Goal: Check status

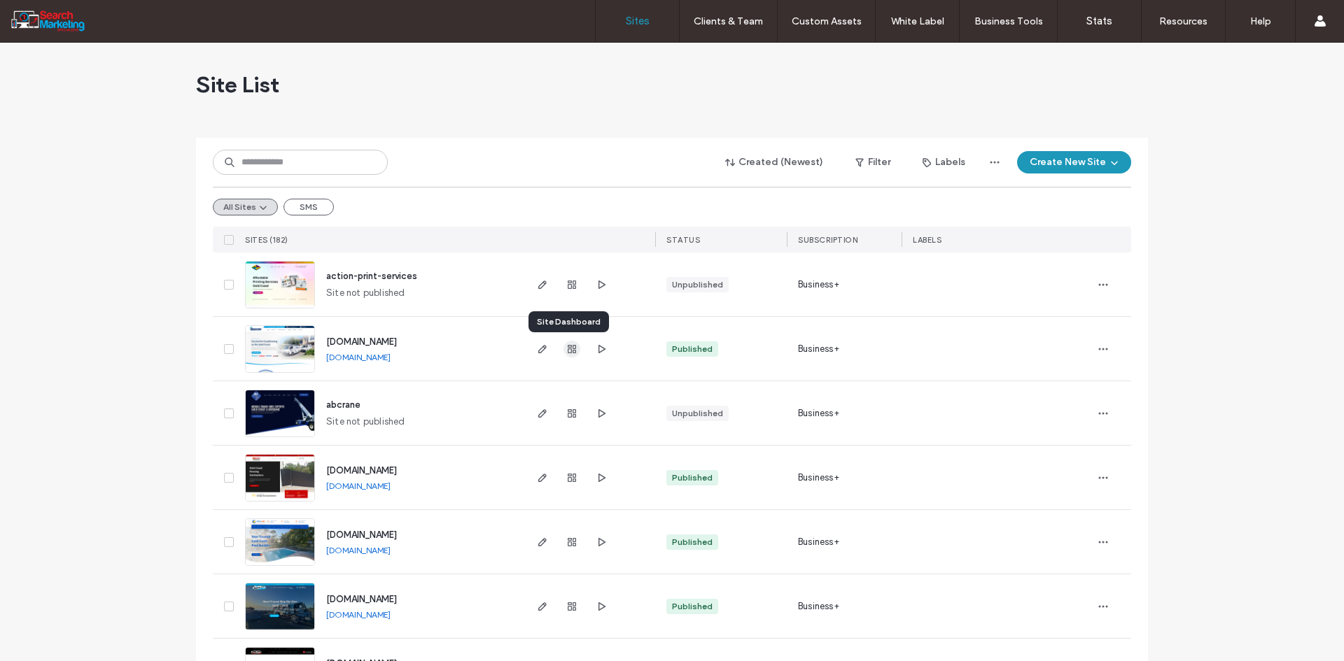
click at [573, 349] on span "button" at bounding box center [571, 349] width 17 height 17
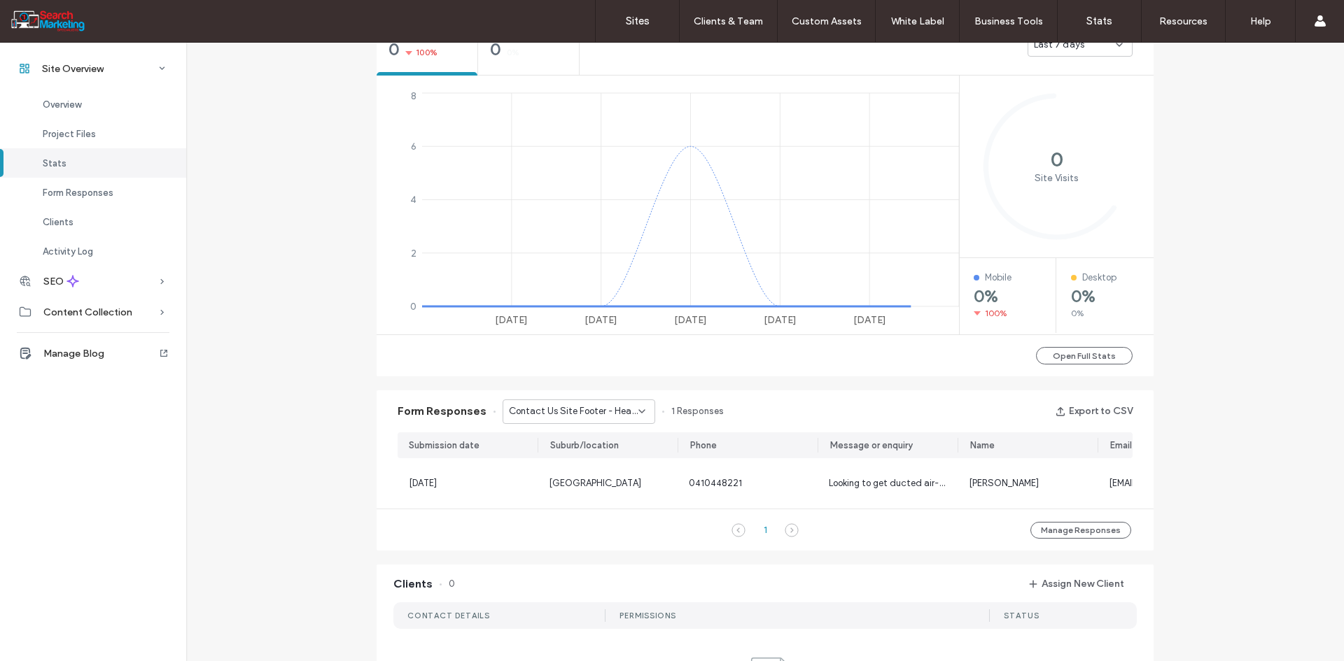
scroll to position [630, 0]
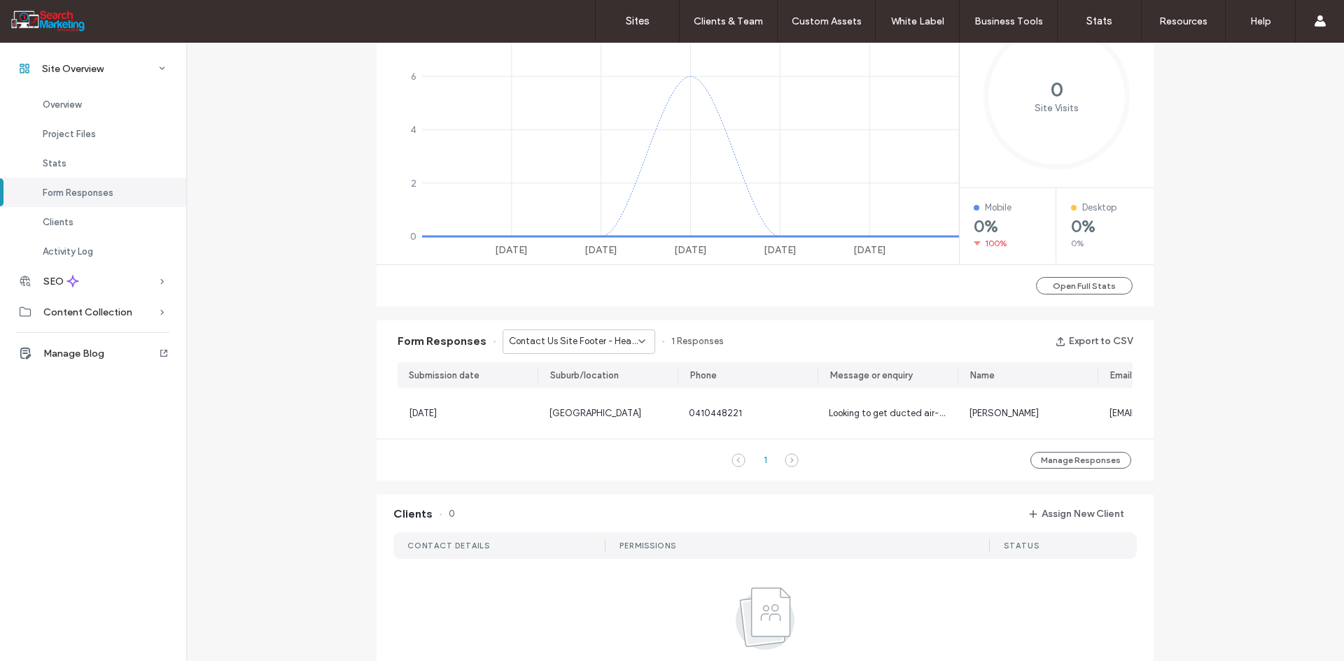
click at [572, 344] on span "Contact Us Site Footer - Header/Footer" at bounding box center [573, 342] width 129 height 14
click at [591, 394] on span "Contact Us Page Form - CONTACT US page" at bounding box center [569, 391] width 134 height 14
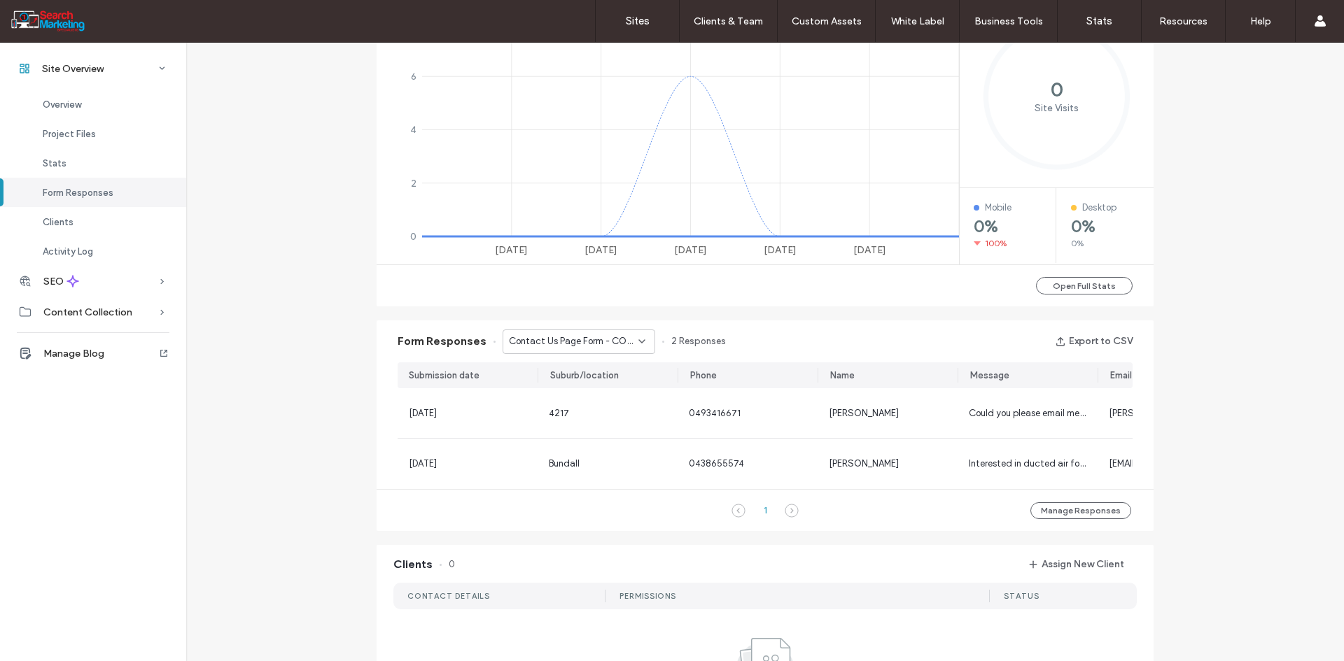
click at [550, 339] on span "Contact Us Page Form - CONTACT US page" at bounding box center [573, 342] width 129 height 14
click at [548, 362] on span "Contact Us Site Footer - Header/Footer" at bounding box center [569, 367] width 134 height 14
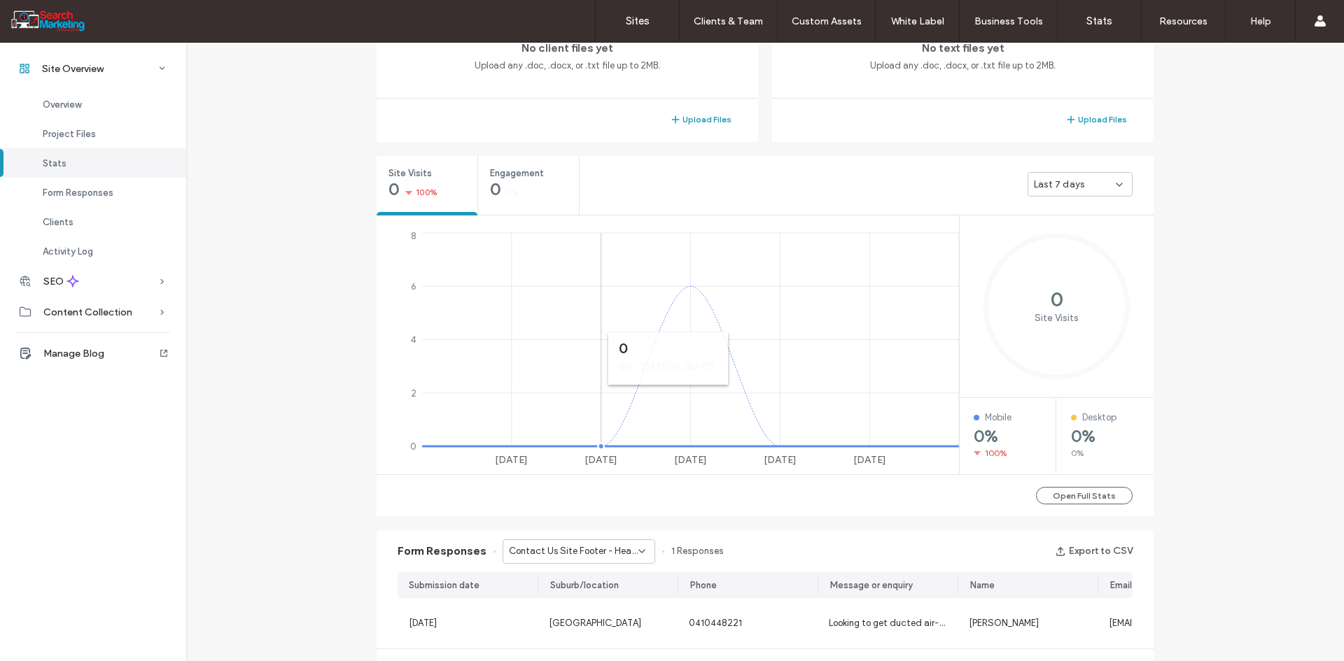
scroll to position [560, 0]
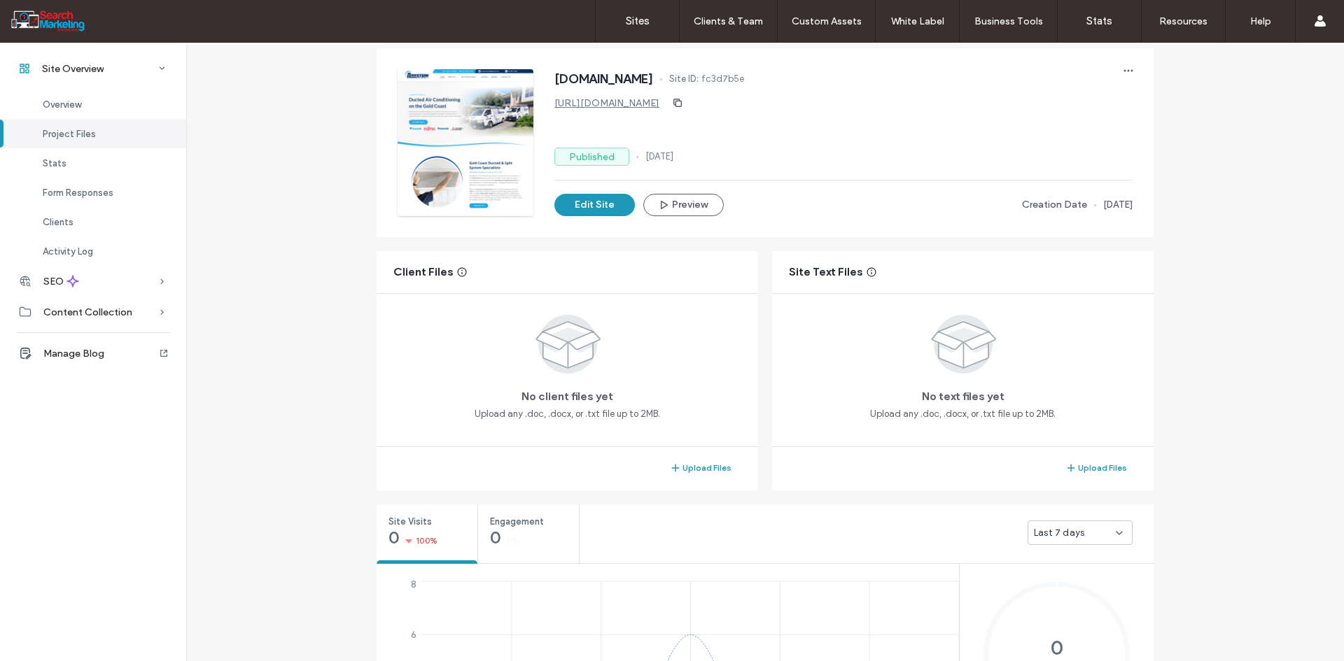
scroll to position [70, 0]
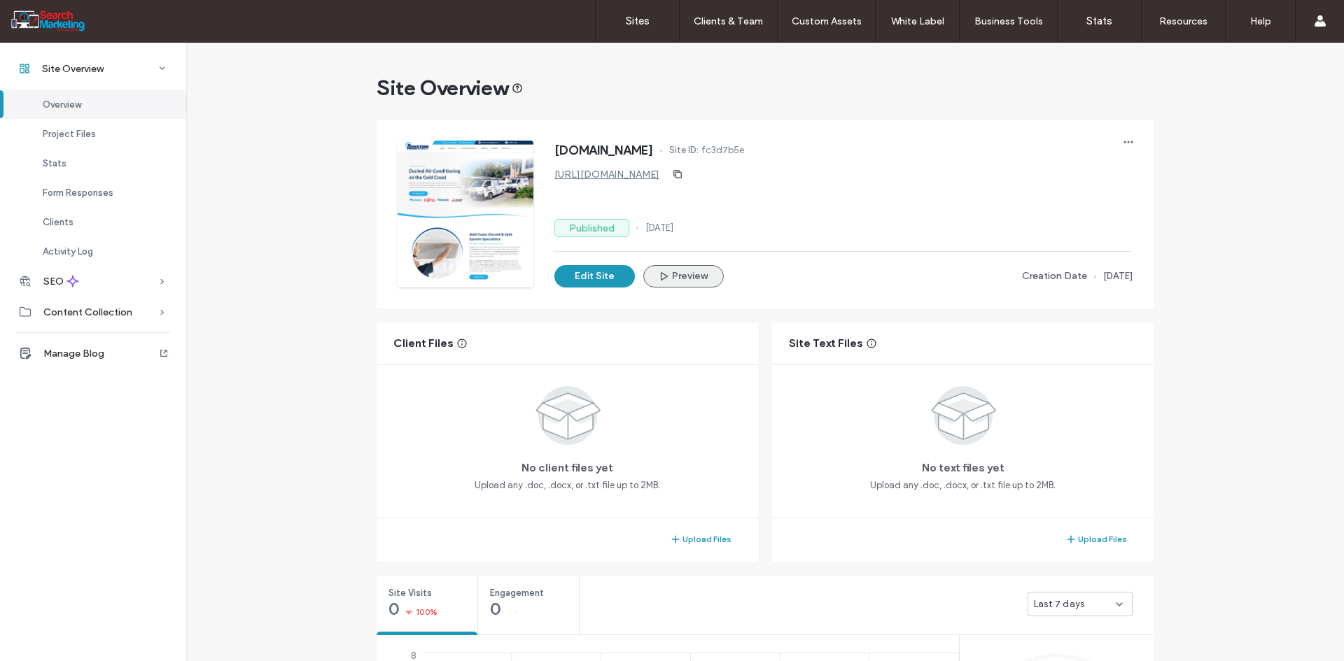
click at [664, 281] on icon "button" at bounding box center [663, 276] width 11 height 11
click at [615, 22] on link "Sites" at bounding box center [637, 21] width 83 height 42
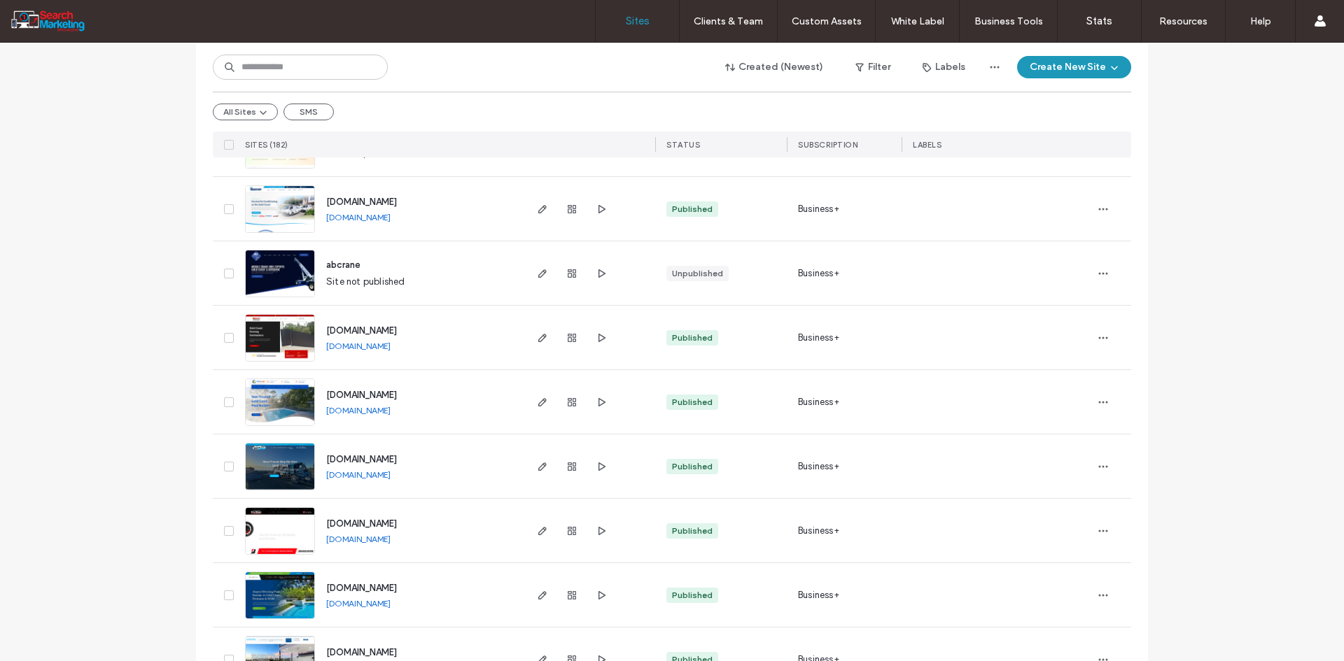
scroll to position [210, 0]
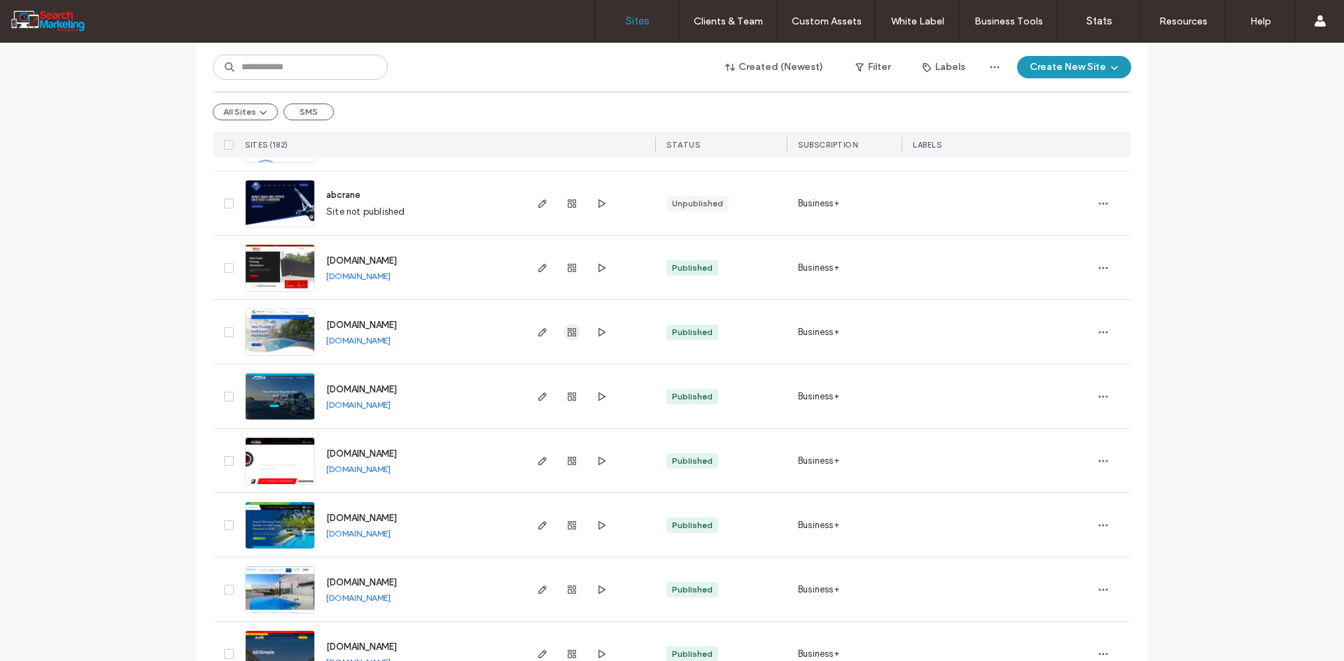
click at [571, 329] on use "button" at bounding box center [572, 332] width 8 height 8
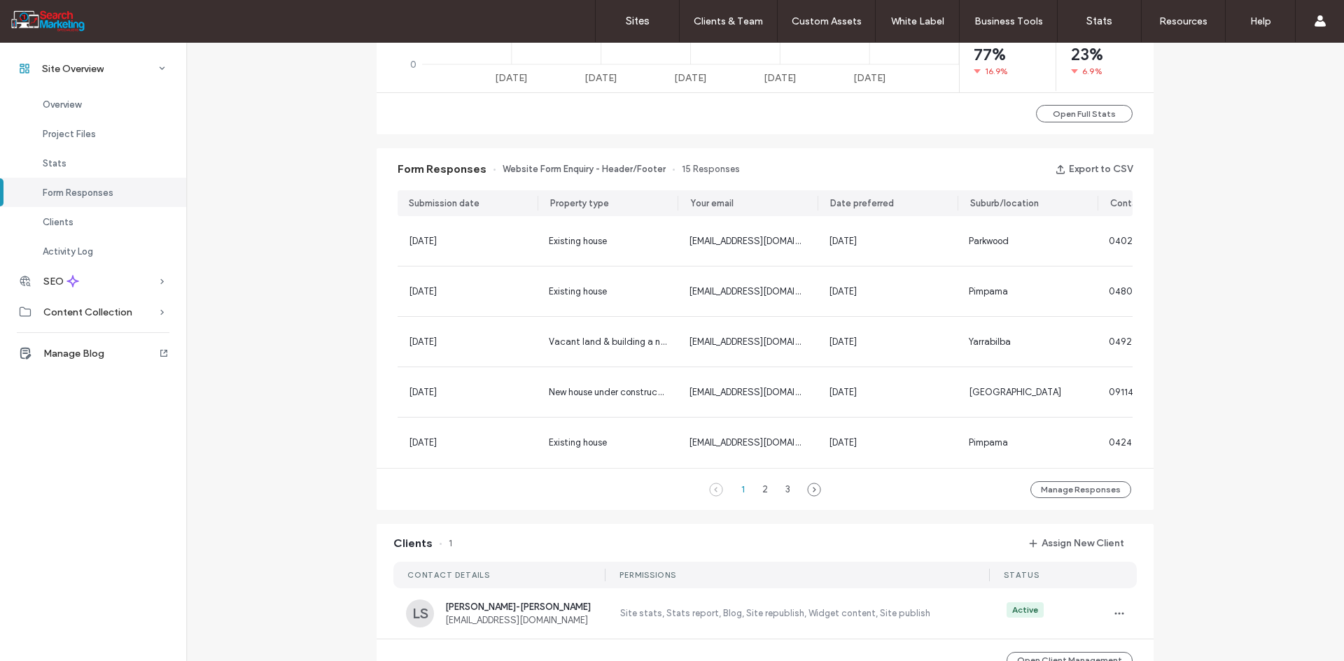
scroll to position [840, 0]
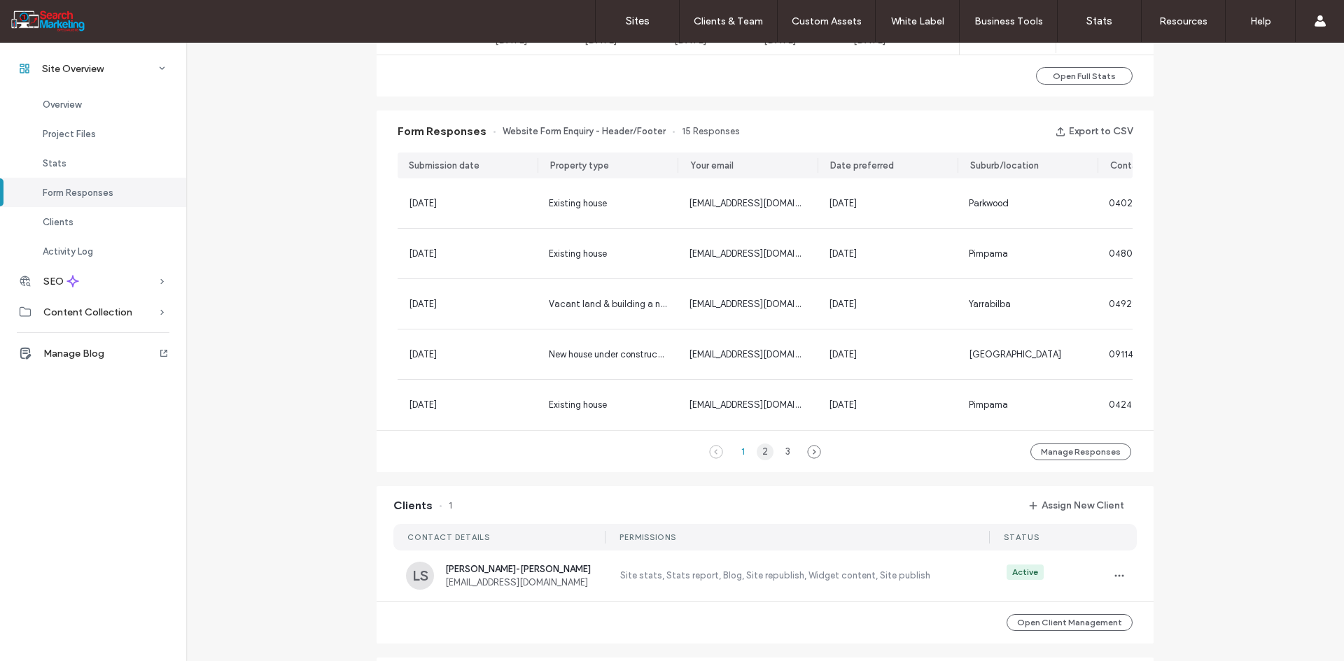
click at [757, 461] on div "2" at bounding box center [765, 452] width 17 height 17
click at [734, 461] on div "1" at bounding box center [742, 452] width 17 height 17
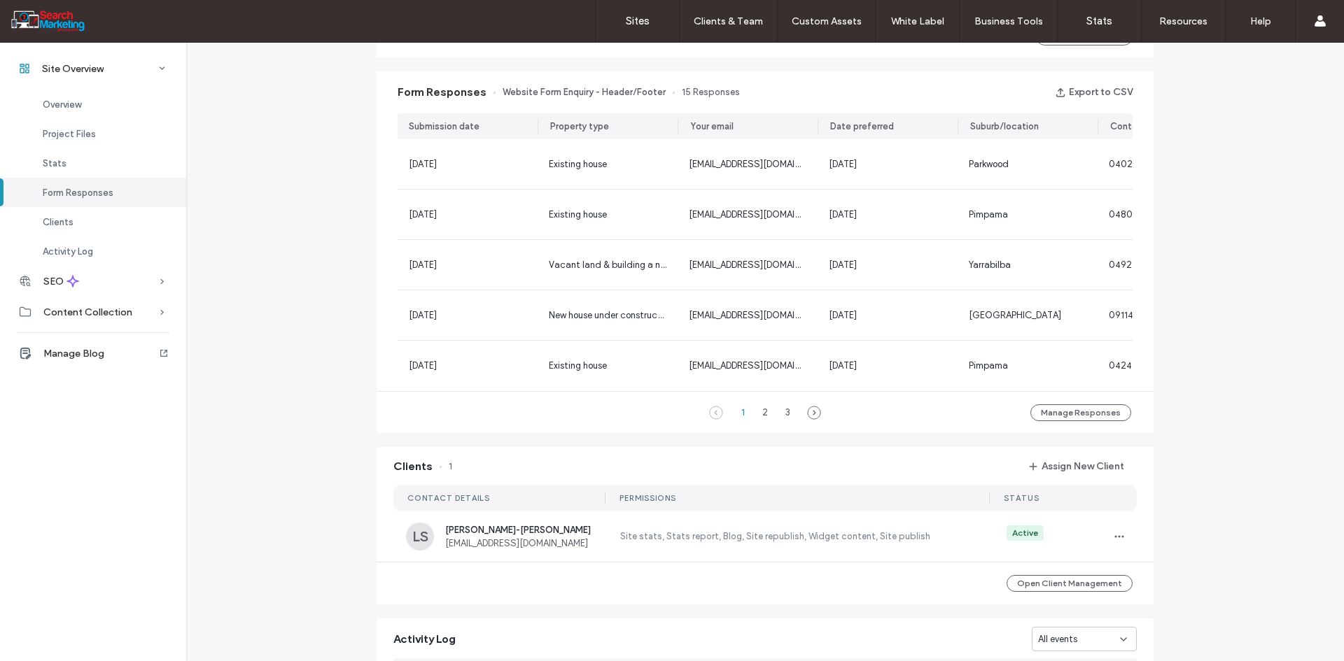
scroll to position [910, 0]
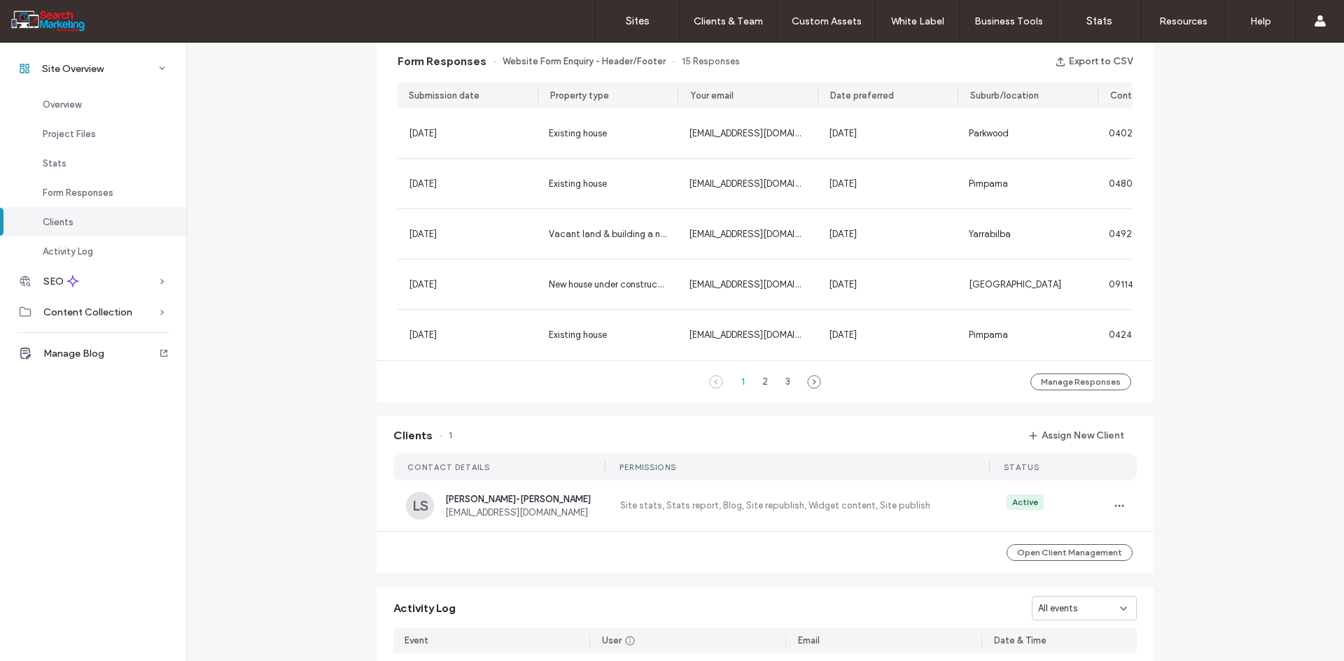
scroll to position [980, 0]
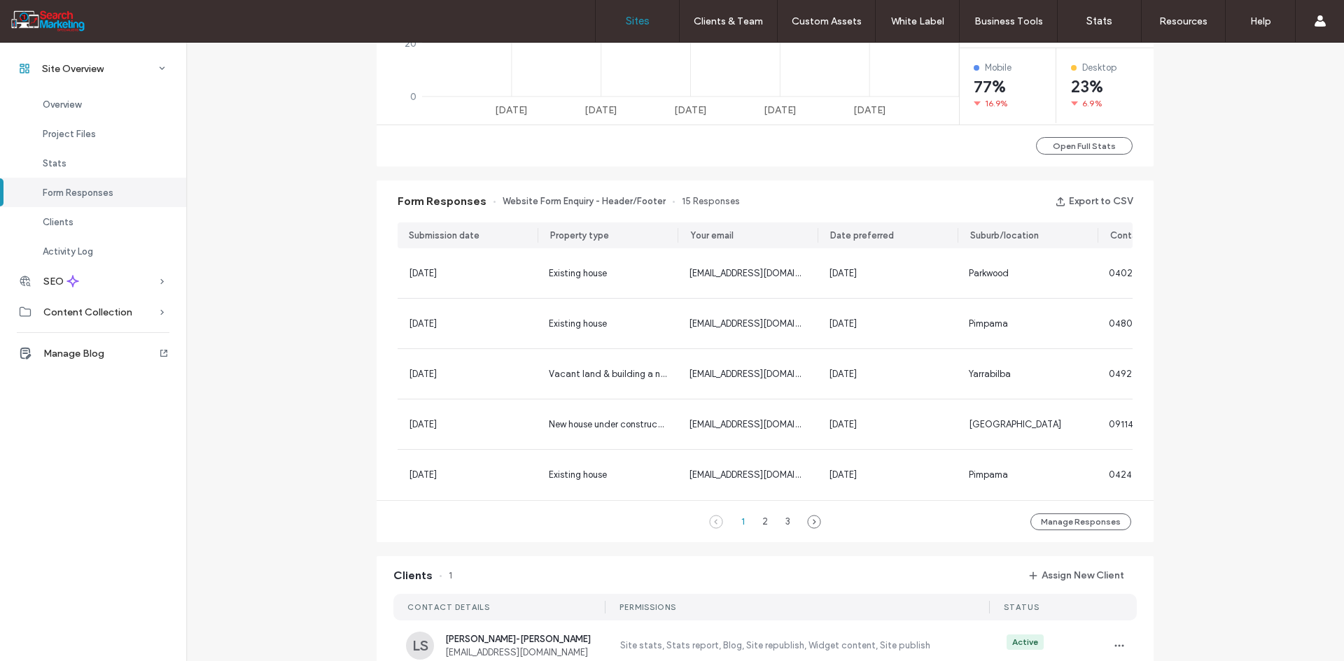
click at [657, 27] on link "Sites" at bounding box center [637, 21] width 83 height 42
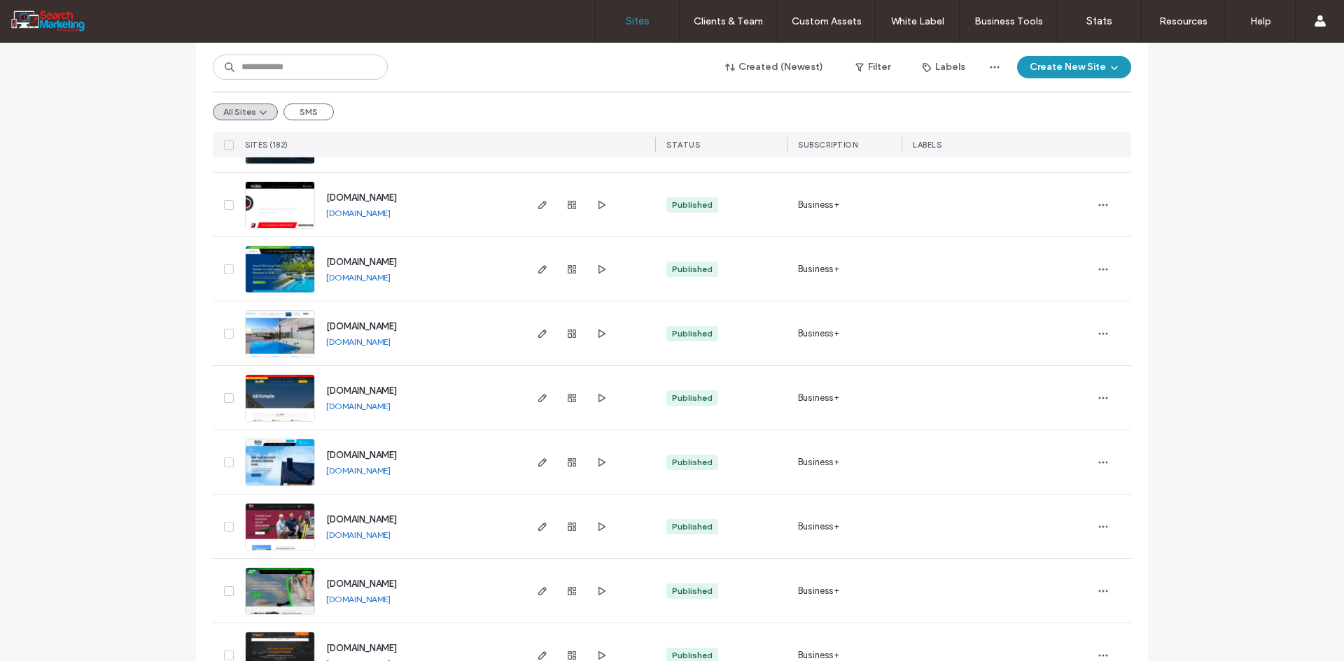
scroll to position [490, 0]
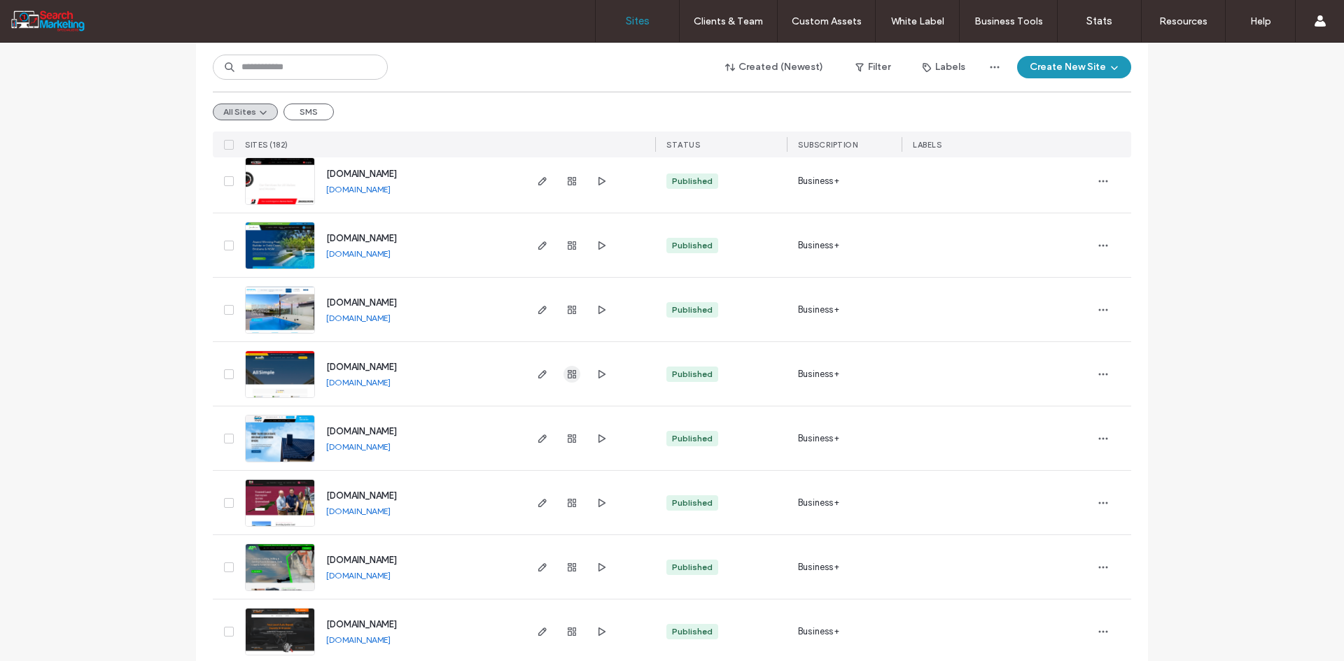
click at [563, 381] on span "button" at bounding box center [571, 374] width 17 height 17
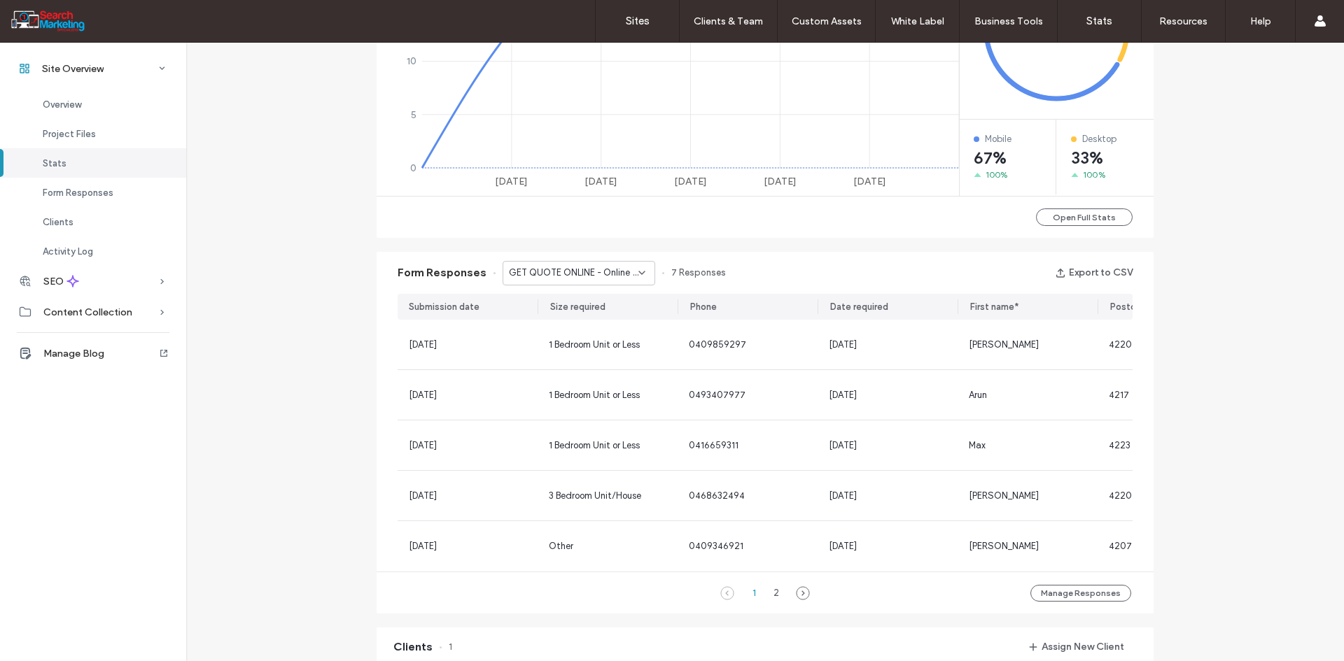
scroll to position [700, 0]
click at [769, 595] on div "2" at bounding box center [776, 592] width 17 height 17
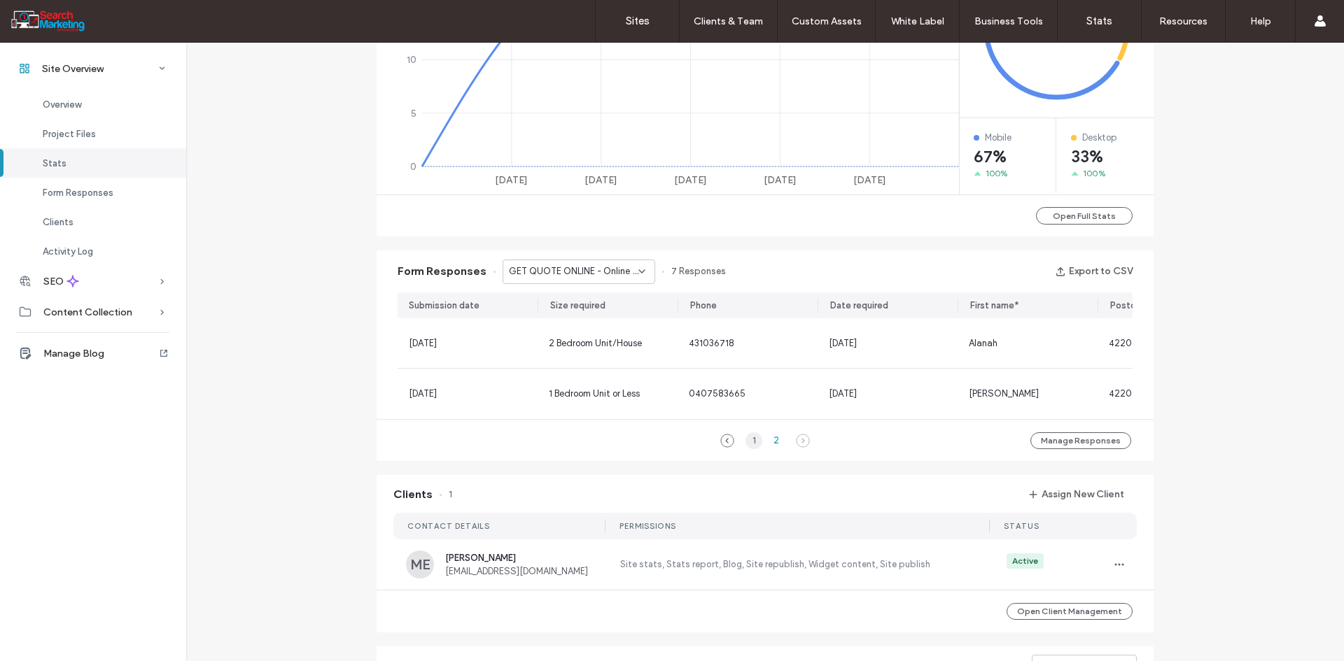
click at [748, 445] on div "1" at bounding box center [753, 441] width 17 height 17
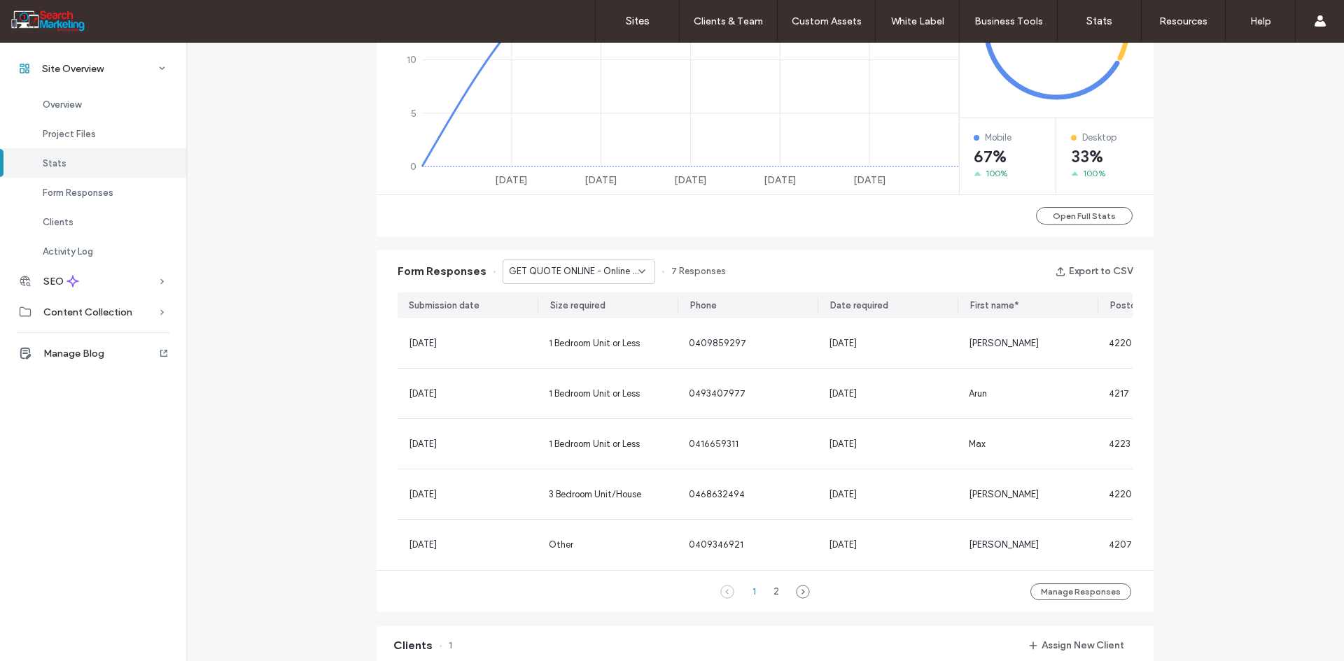
click at [619, 264] on div "GET QUOTE ONLINE - Online Quote page" at bounding box center [579, 272] width 153 height 24
click at [612, 320] on span "GET QUOTE ONLINE - Contact page" at bounding box center [569, 321] width 134 height 14
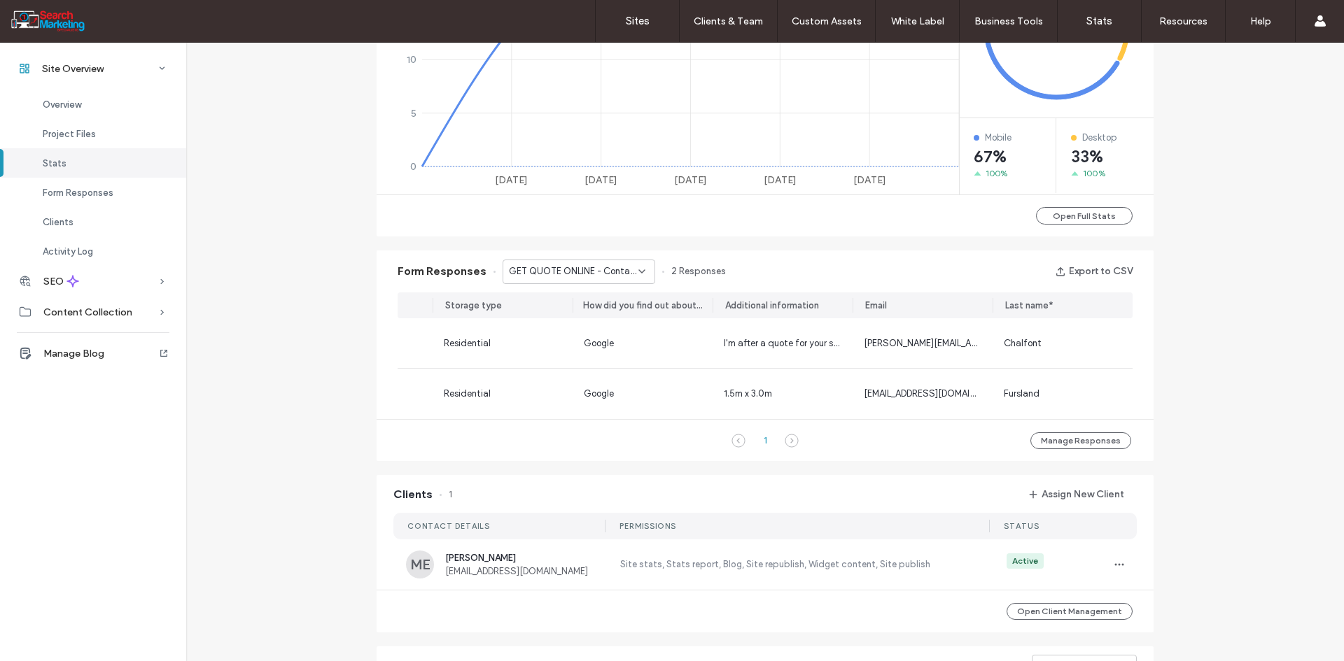
scroll to position [0, 0]
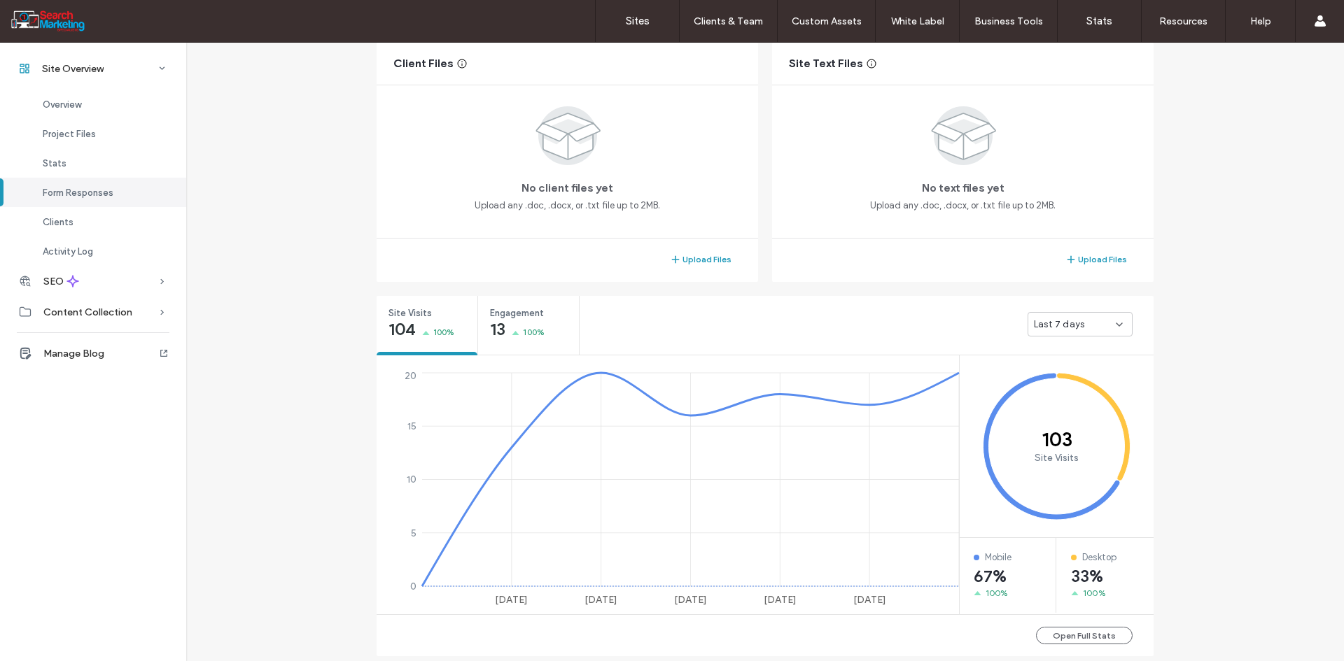
scroll to position [168, 0]
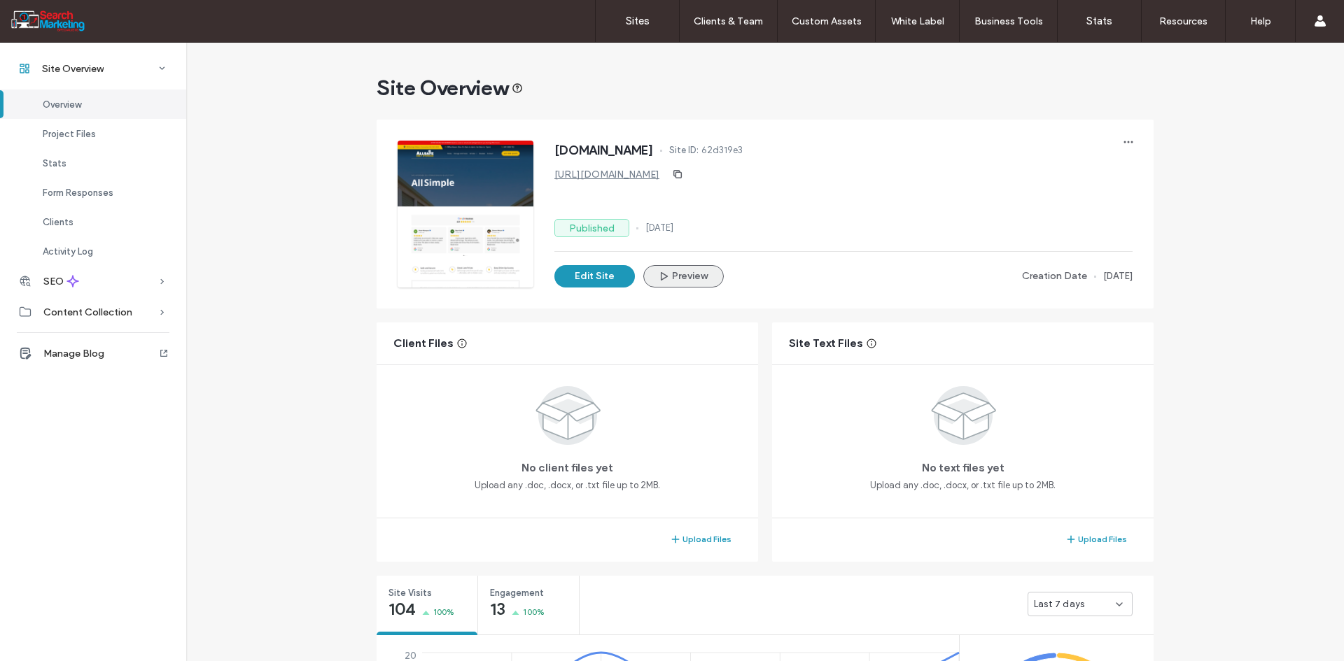
click at [663, 274] on icon "button" at bounding box center [663, 276] width 11 height 11
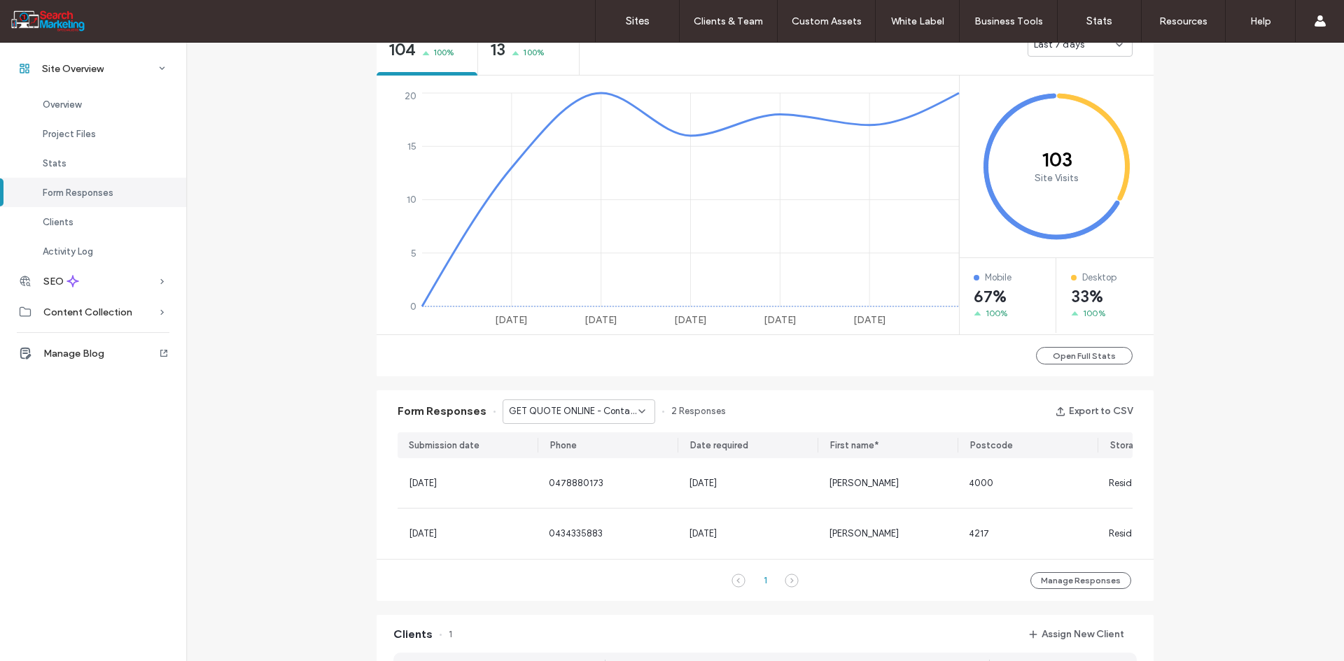
scroll to position [420, 0]
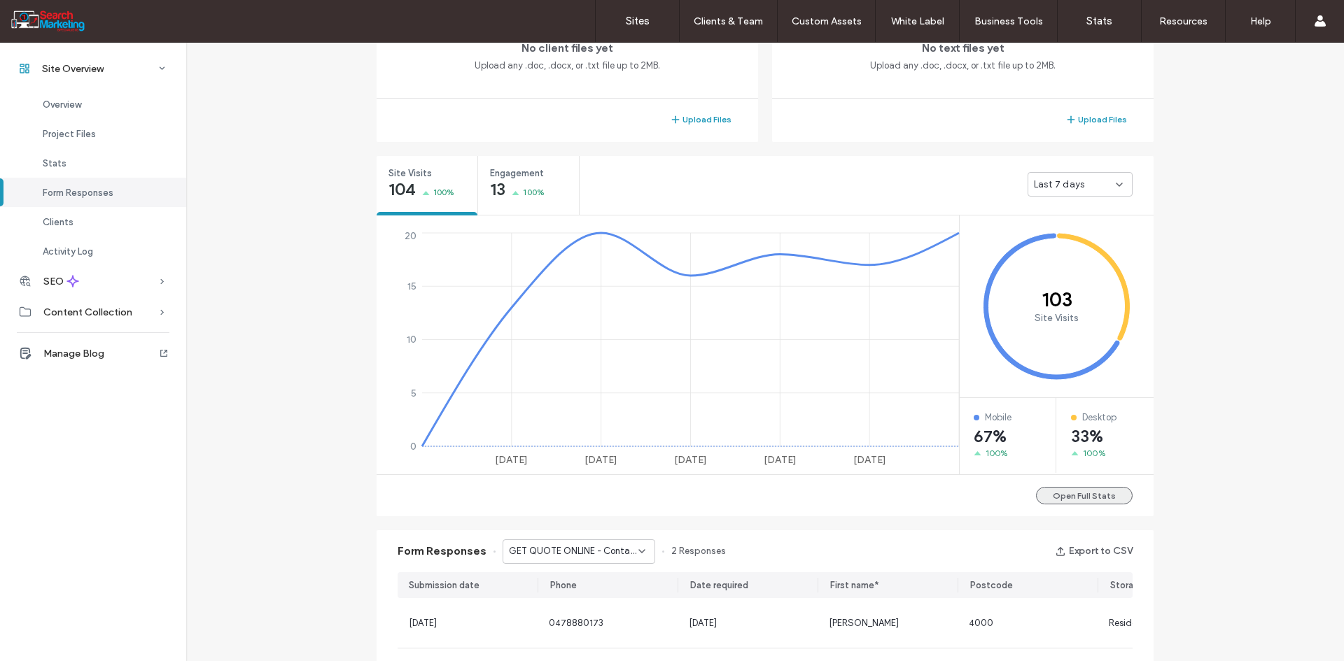
drag, startPoint x: 1095, startPoint y: 495, endPoint x: 1063, endPoint y: 480, distance: 34.8
click at [1094, 496] on button "Open Full Stats" at bounding box center [1084, 495] width 97 height 17
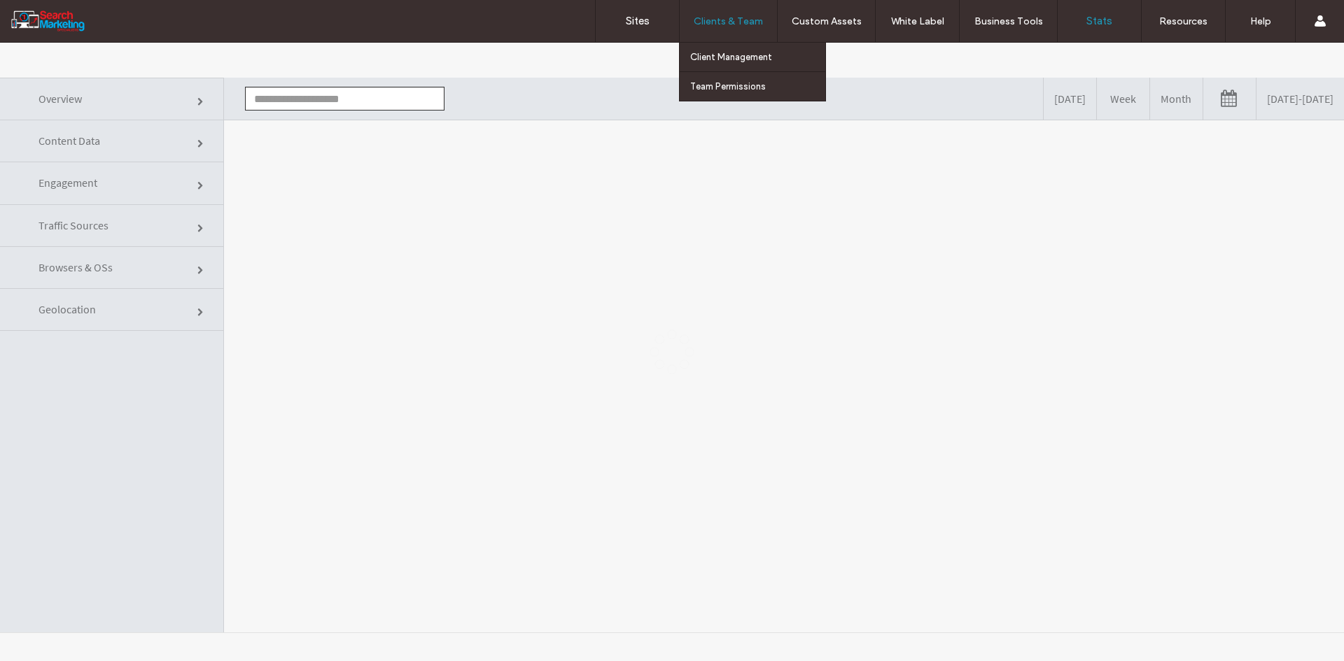
type input "**********"
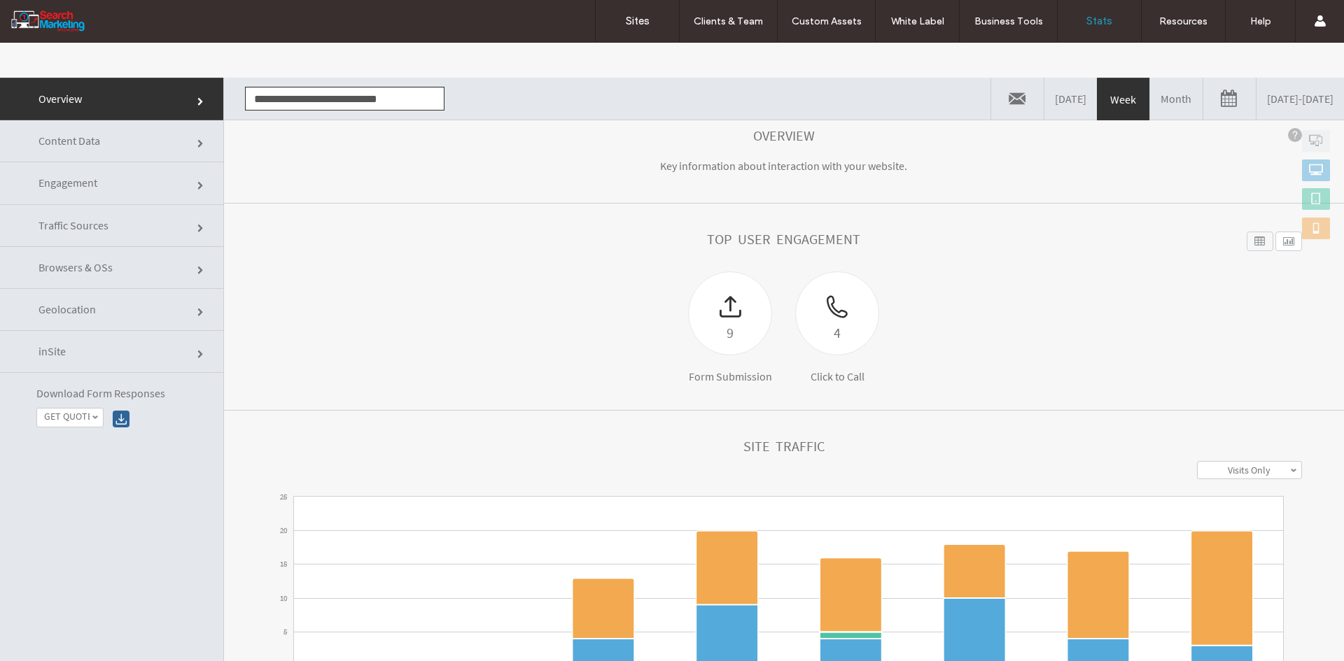
scroll to position [70, 0]
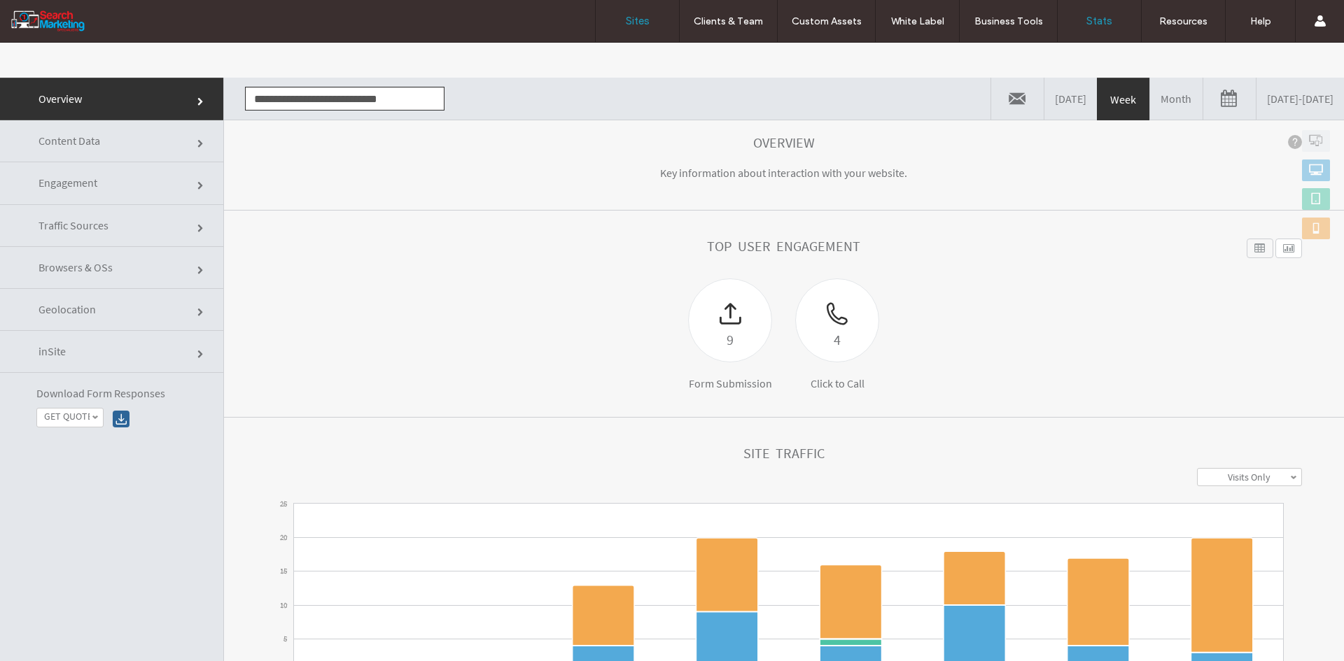
click at [619, 20] on link "Sites" at bounding box center [637, 21] width 83 height 42
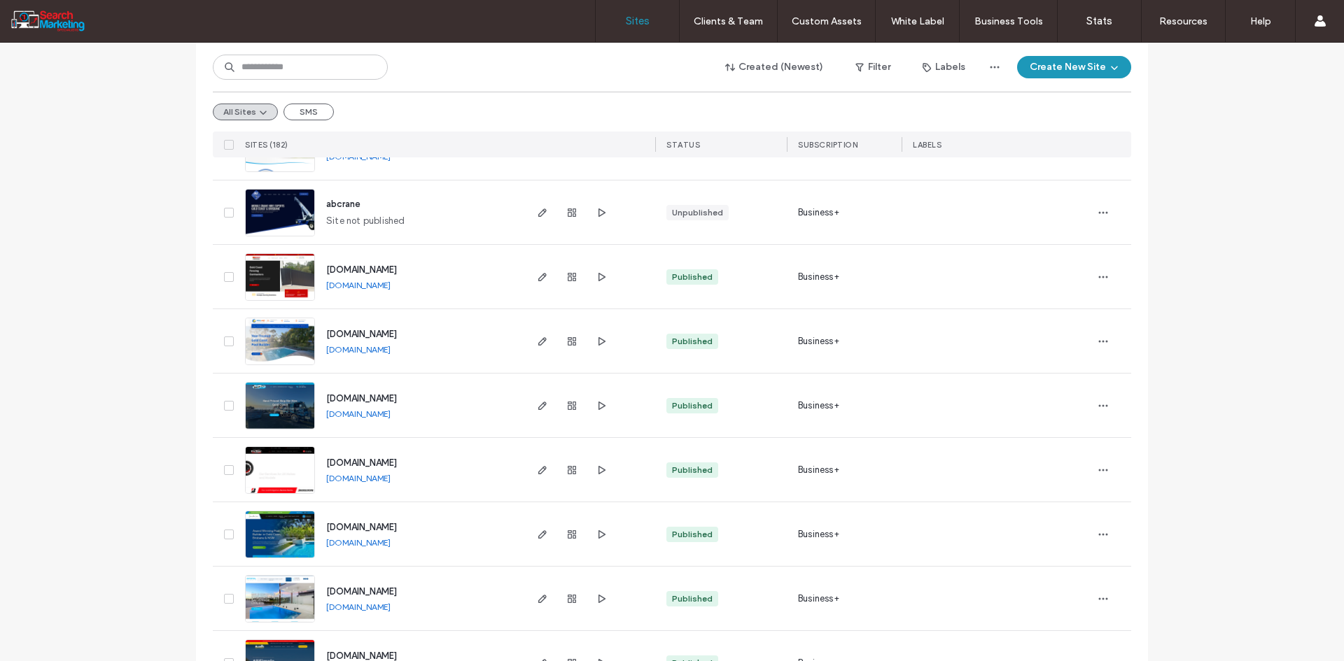
scroll to position [280, 0]
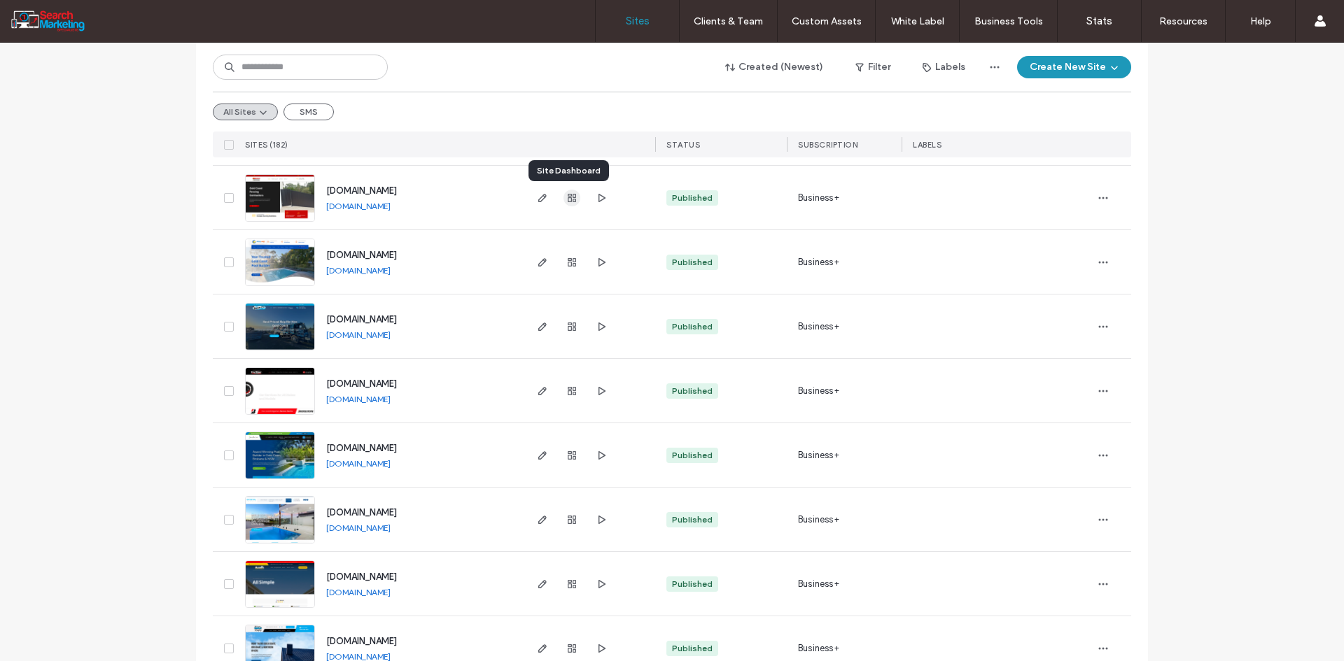
click at [563, 192] on span "button" at bounding box center [571, 198] width 17 height 17
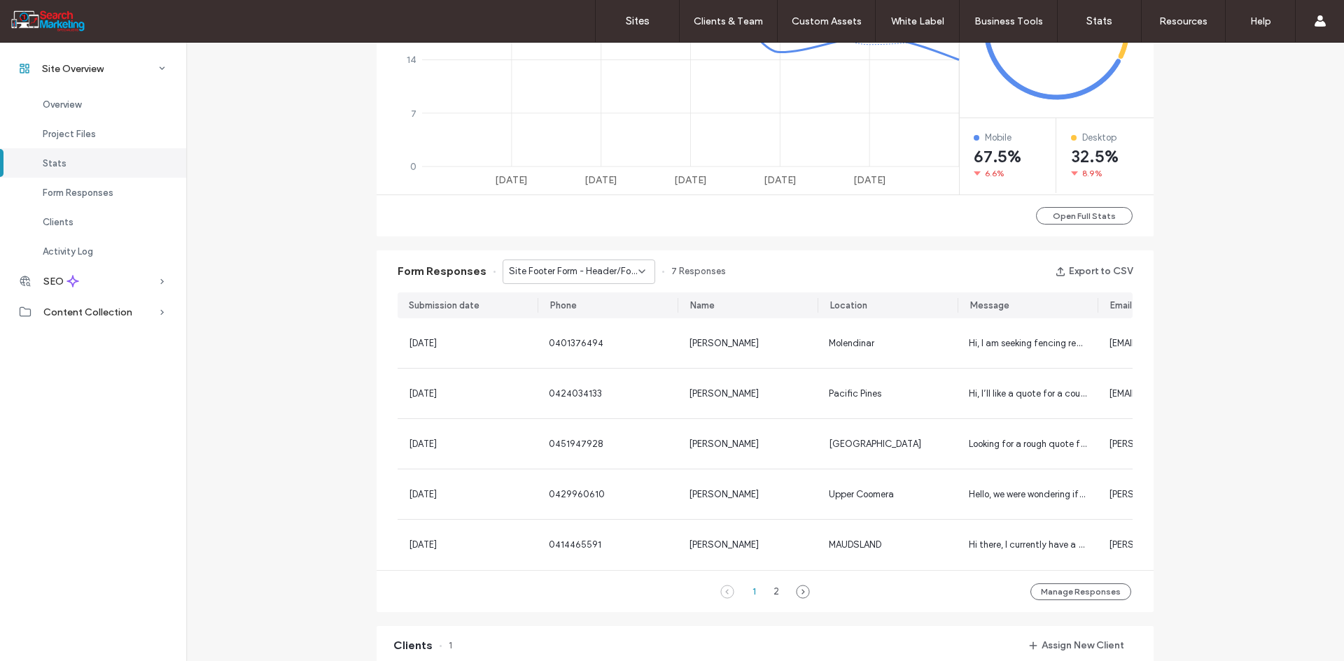
click at [565, 264] on div "Site Footer Form - Header/Footer" at bounding box center [579, 272] width 153 height 24
drag, startPoint x: 563, startPoint y: 314, endPoint x: 474, endPoint y: 328, distance: 90.7
click at [563, 315] on span "Contact Page Form - Contact page" at bounding box center [569, 321] width 134 height 14
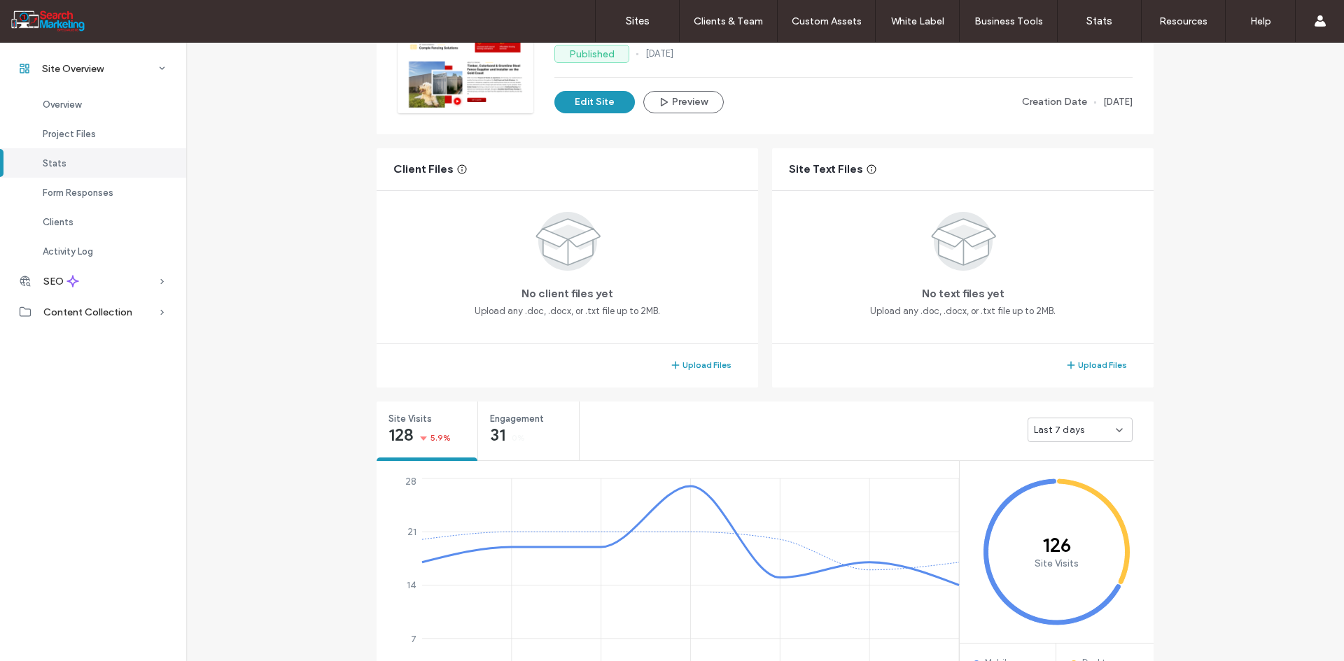
scroll to position [140, 0]
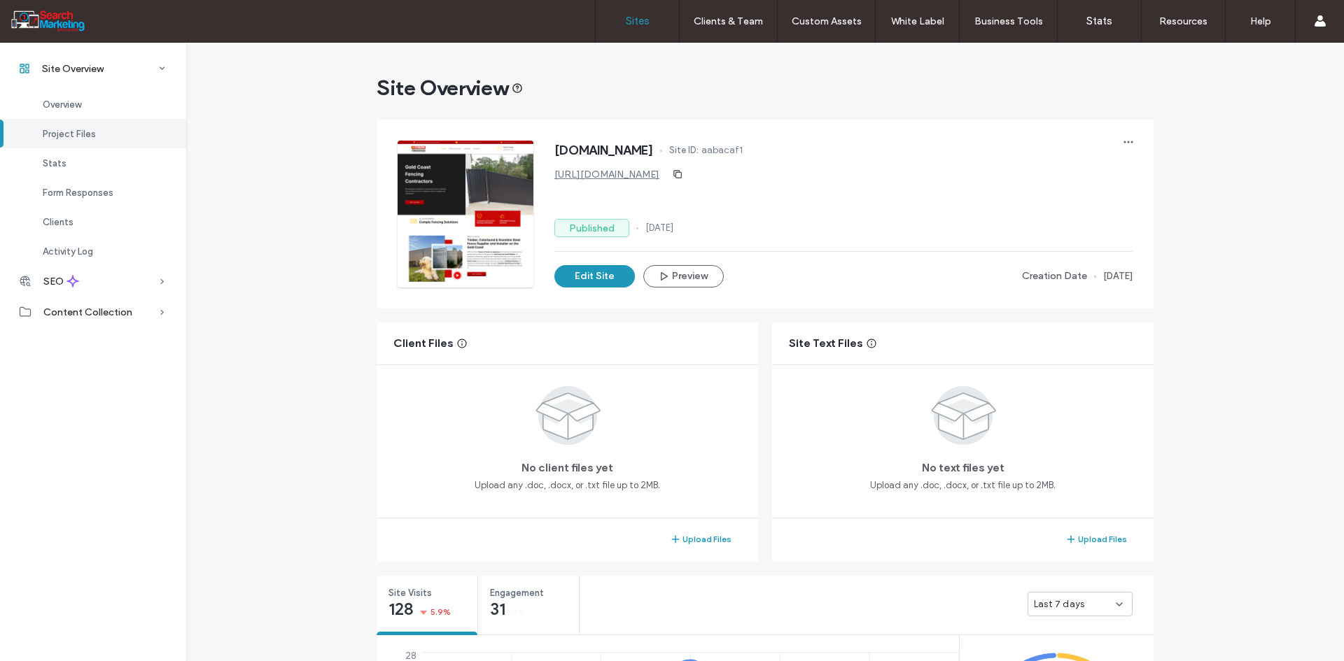
click at [632, 28] on link "Sites" at bounding box center [637, 21] width 83 height 42
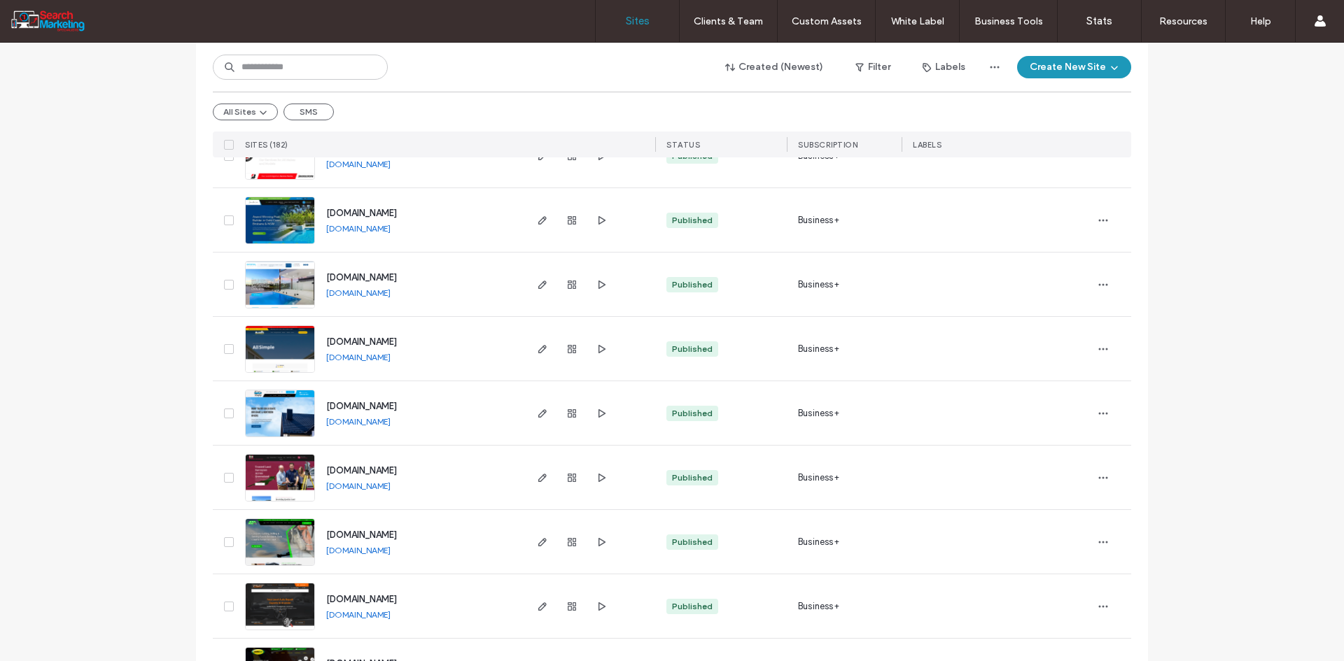
scroll to position [560, 0]
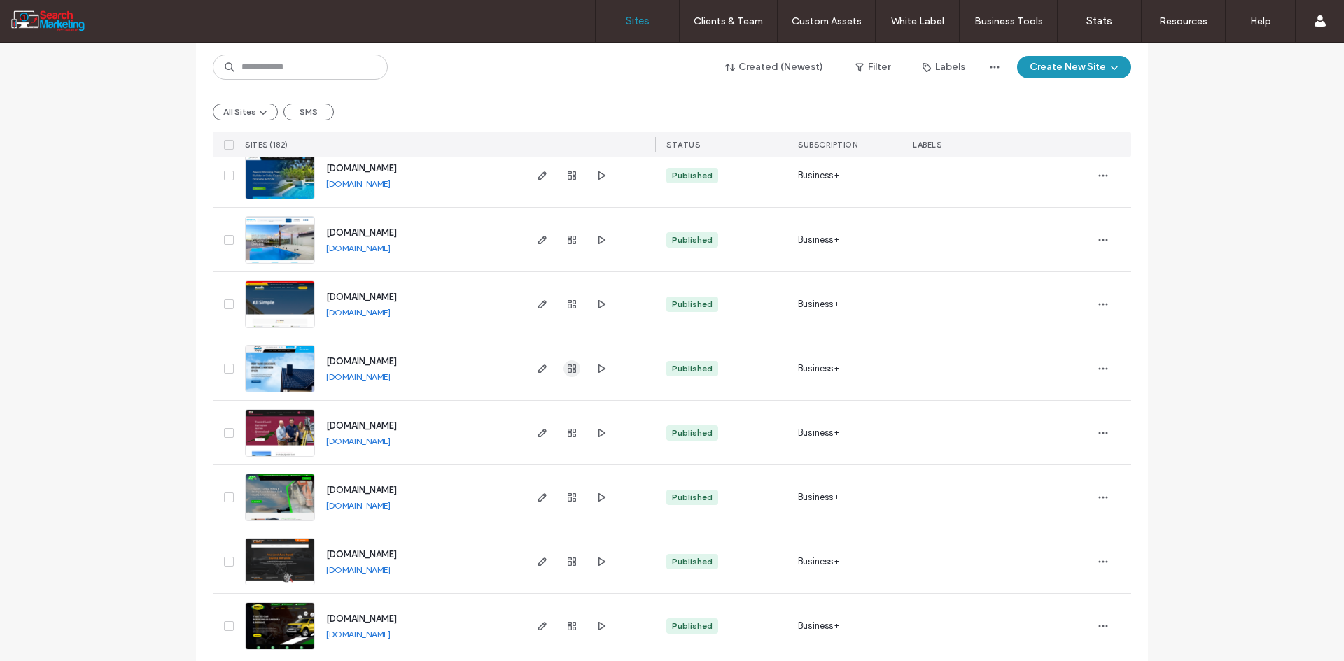
click at [570, 372] on use "button" at bounding box center [572, 369] width 8 height 8
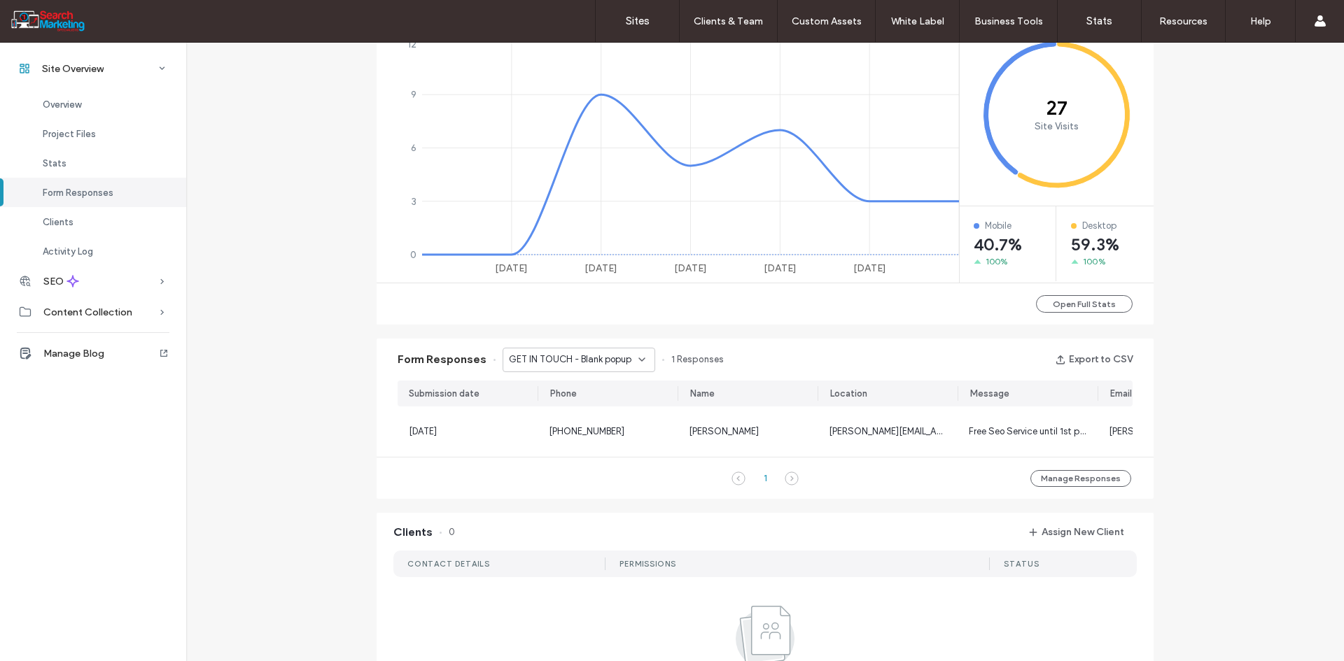
scroll to position [630, 0]
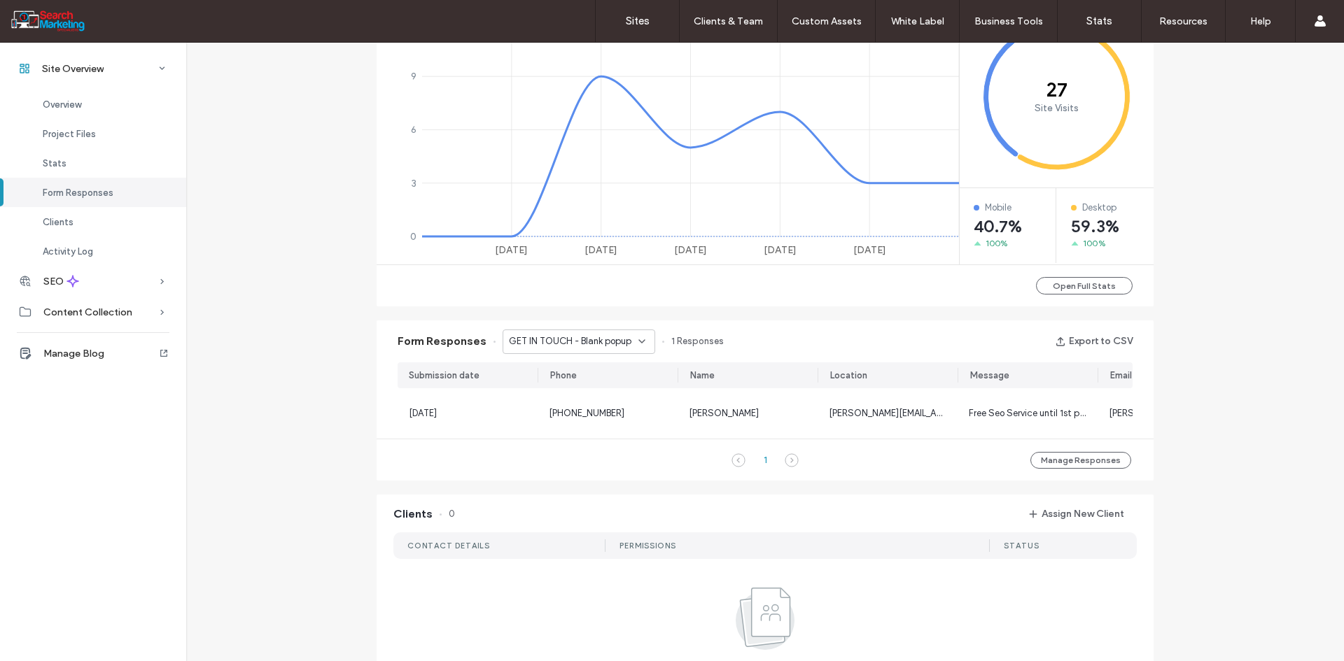
click at [586, 344] on span "GET IN TOUCH - Blank popup" at bounding box center [570, 342] width 122 height 14
click at [573, 391] on span "GET IN TOUCH - CONTACT page" at bounding box center [569, 391] width 134 height 14
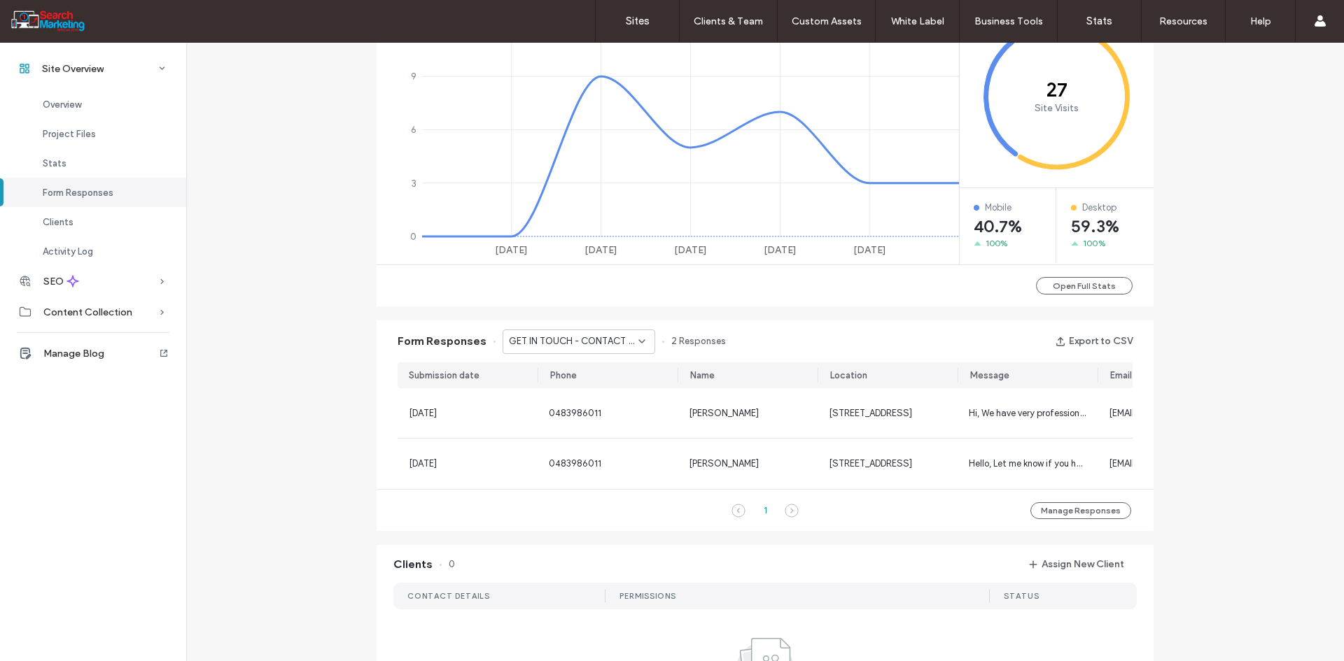
click at [790, 518] on icon at bounding box center [792, 511] width 14 height 14
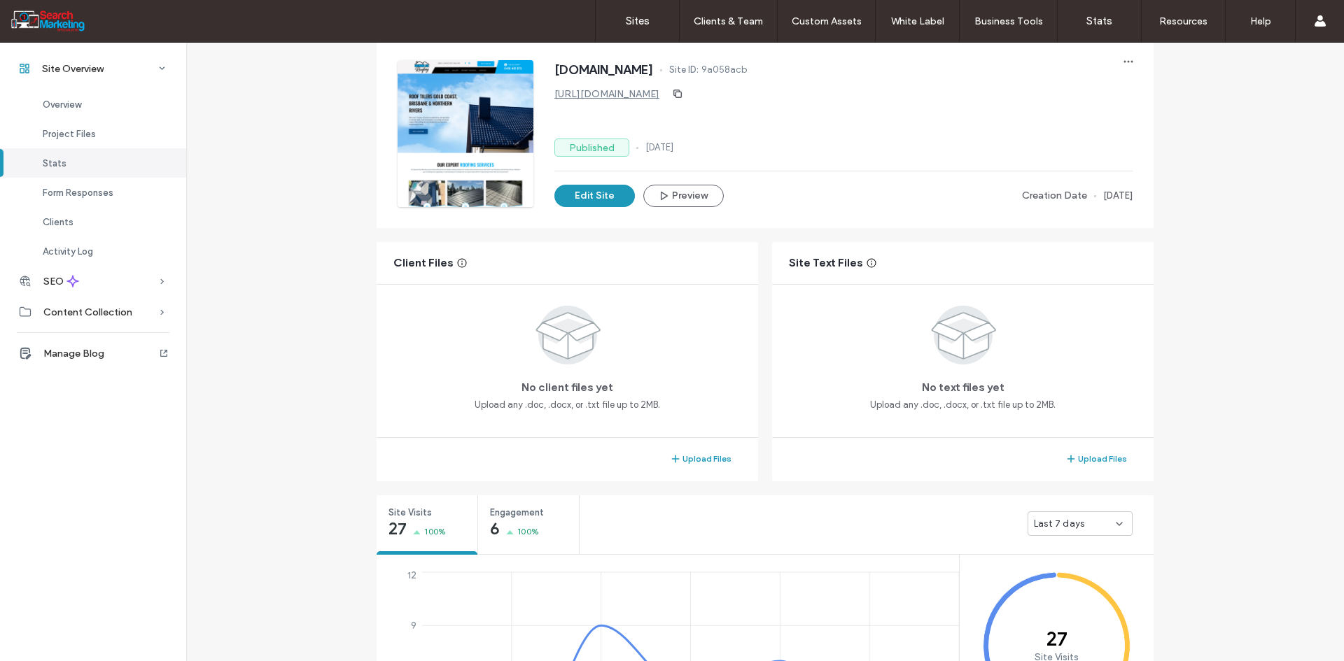
scroll to position [70, 0]
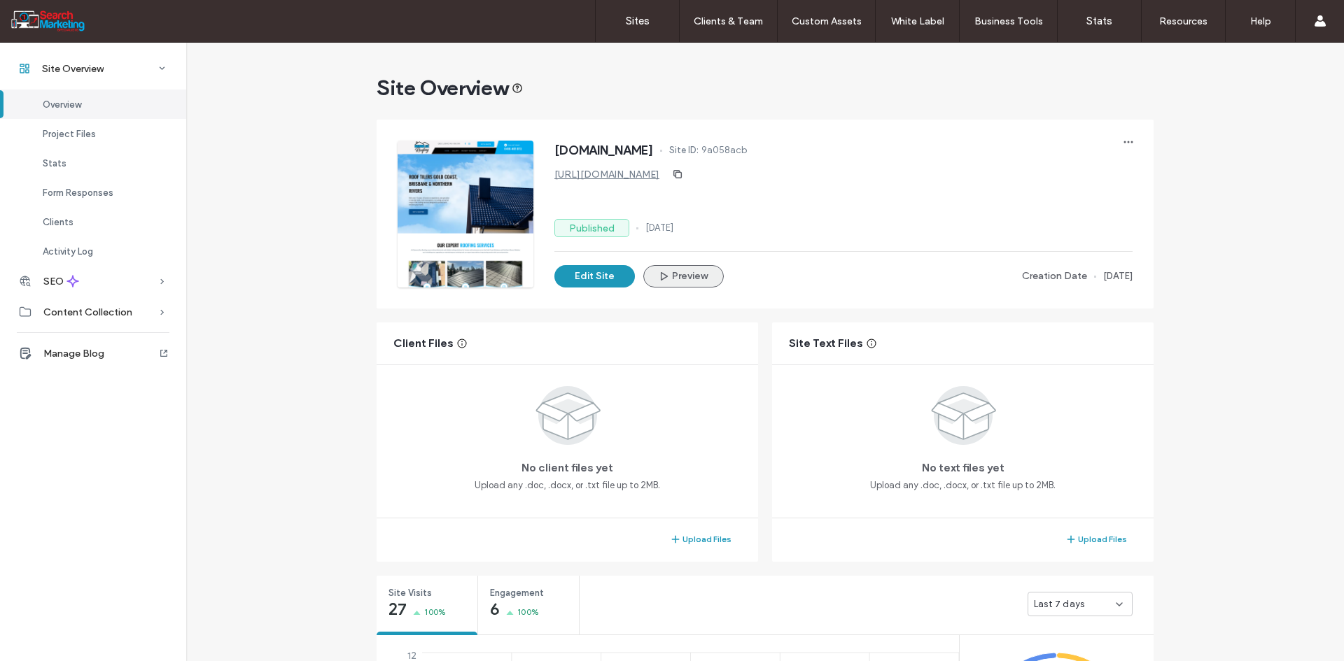
click at [685, 271] on button "Preview" at bounding box center [683, 276] width 80 height 22
click at [645, 19] on label "Sites" at bounding box center [638, 21] width 24 height 13
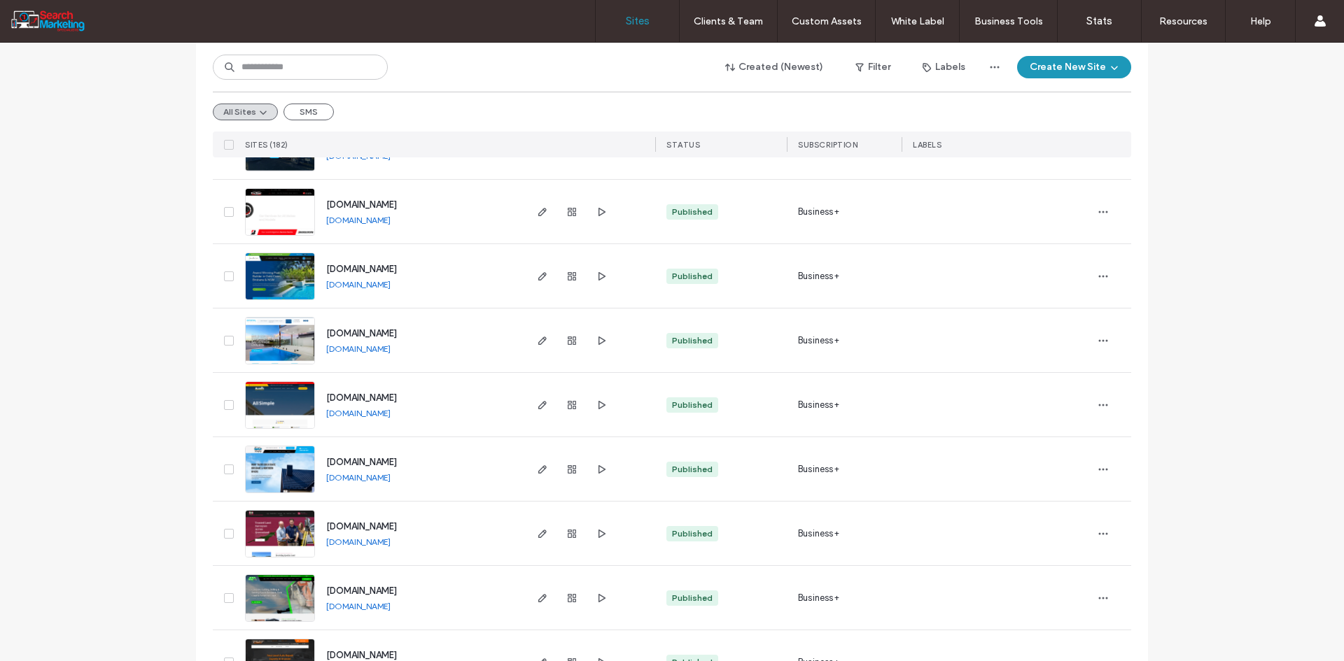
scroll to position [490, 0]
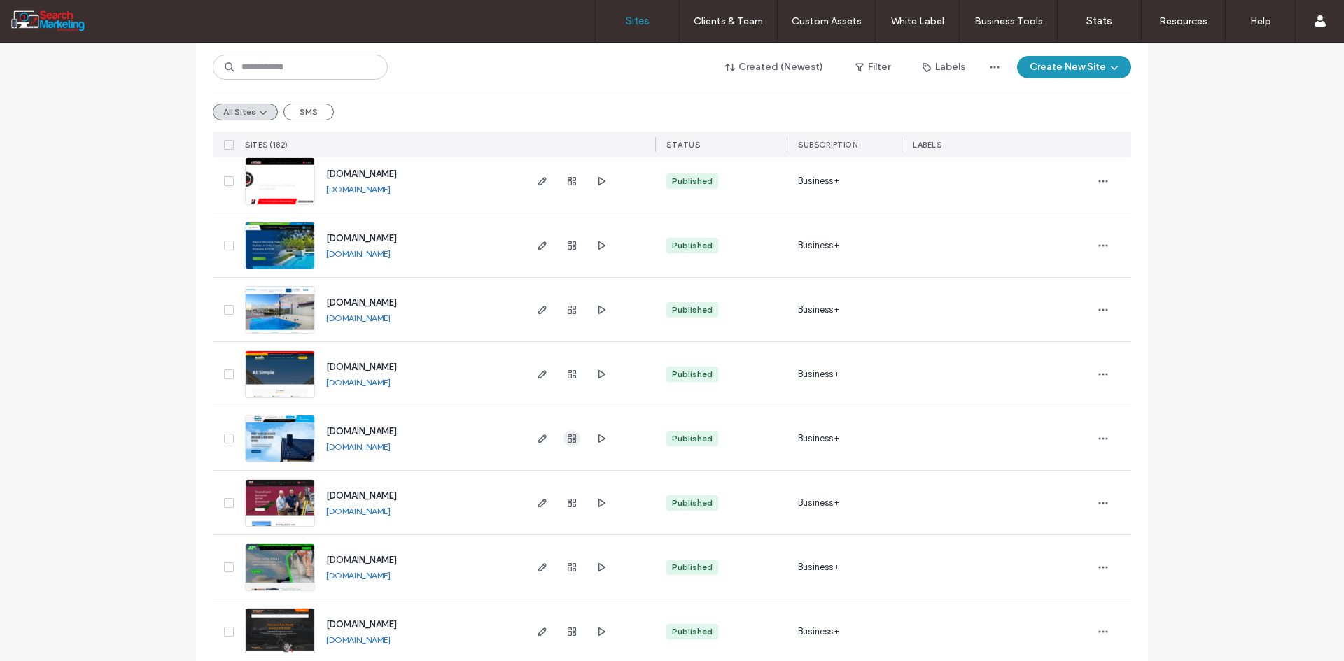
click at [570, 436] on icon "button" at bounding box center [571, 438] width 11 height 11
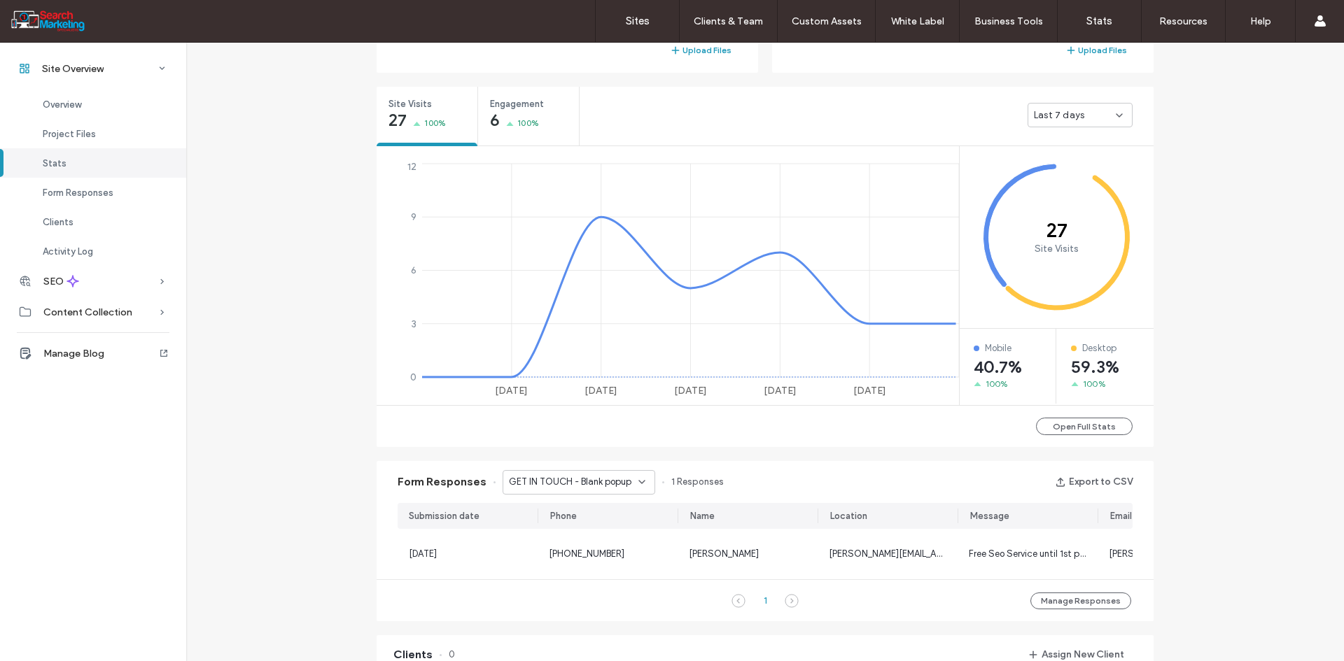
scroll to position [490, 0]
click at [1048, 423] on button "Open Full Stats" at bounding box center [1084, 425] width 97 height 17
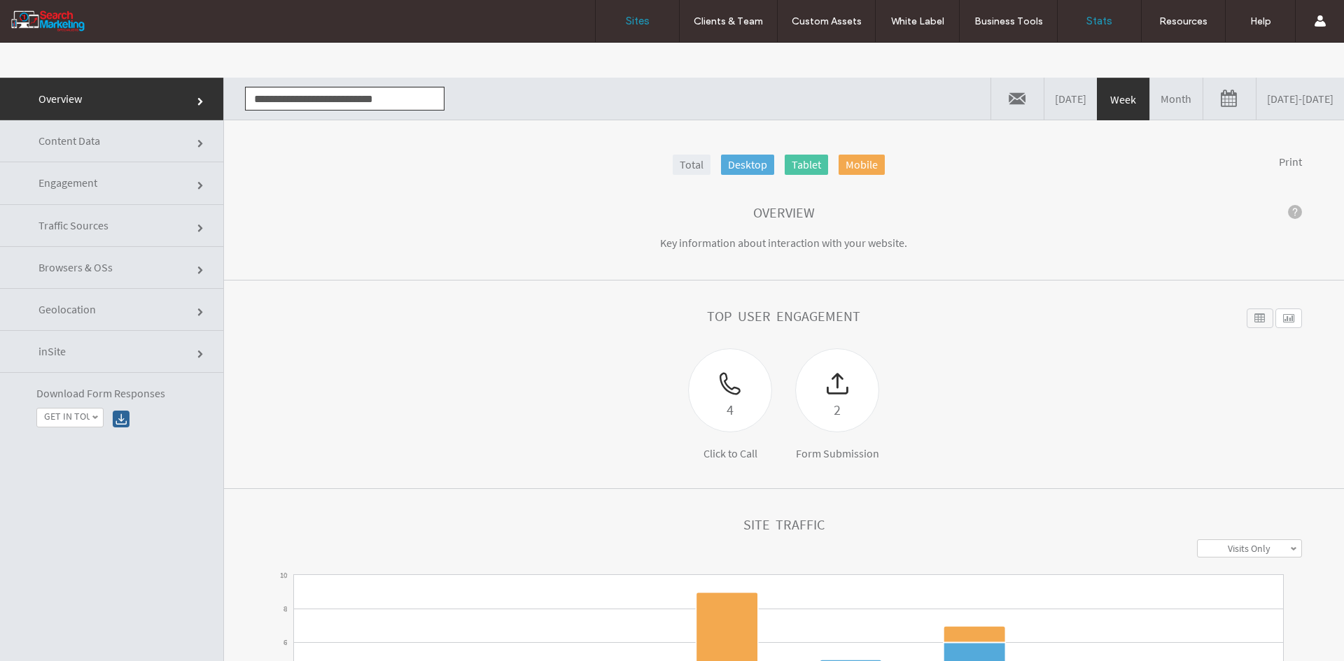
click at [629, 22] on label "Sites" at bounding box center [638, 21] width 24 height 13
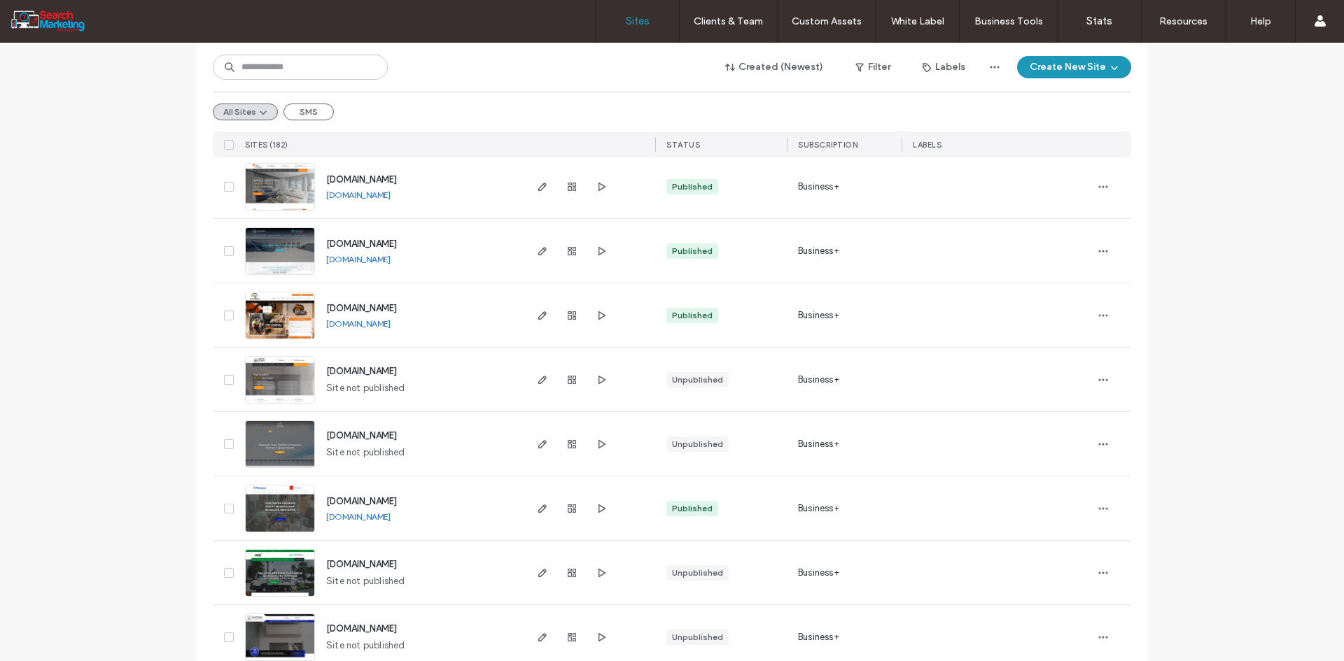
scroll to position [2100, 0]
